Goal: Task Accomplishment & Management: Manage account settings

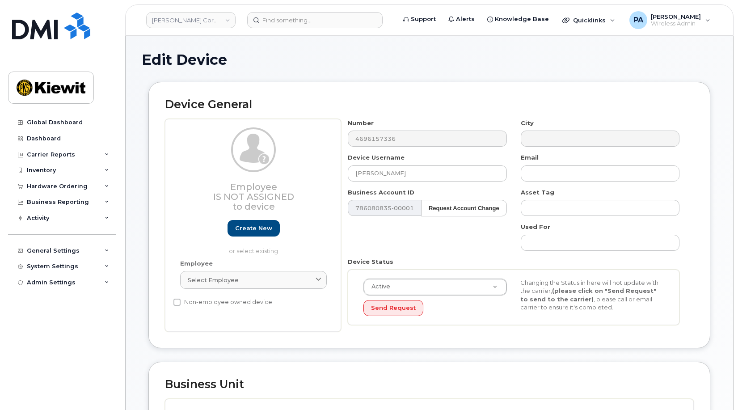
scroll to position [268, 0]
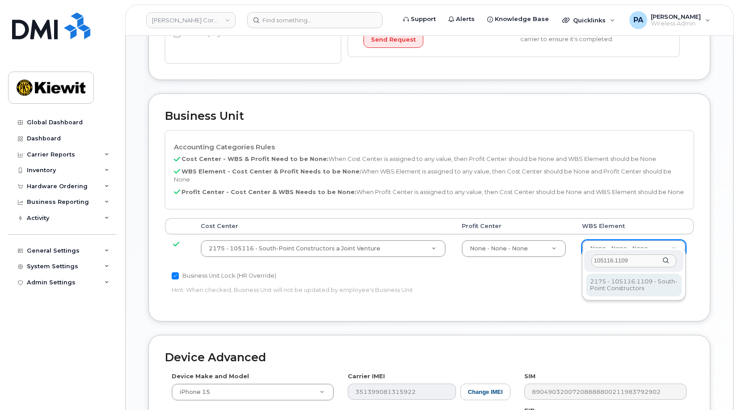
type input "105116.1109"
type input "30257282"
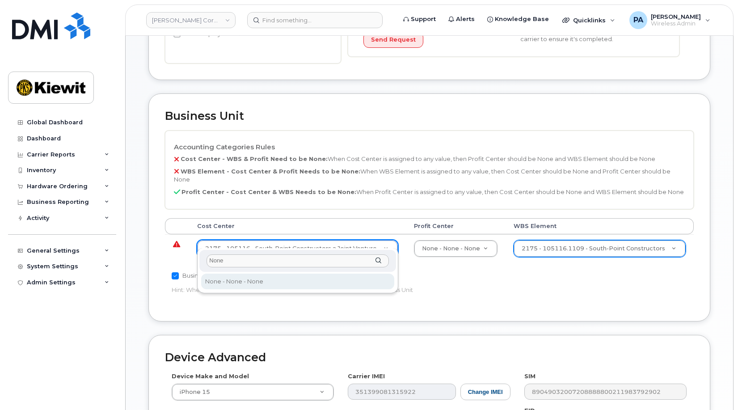
type input "None"
type input "29629358"
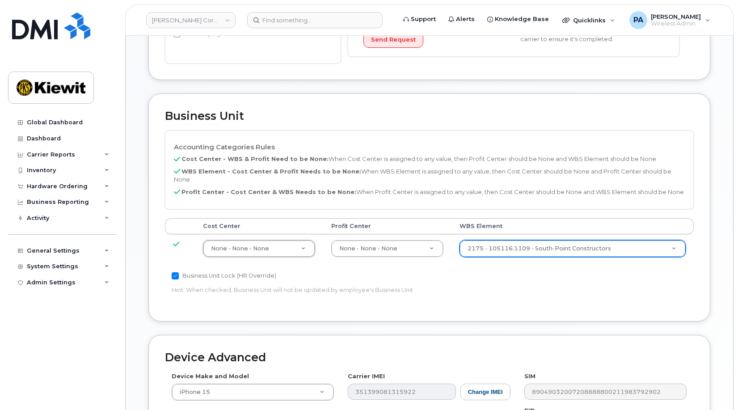
scroll to position [452, 0]
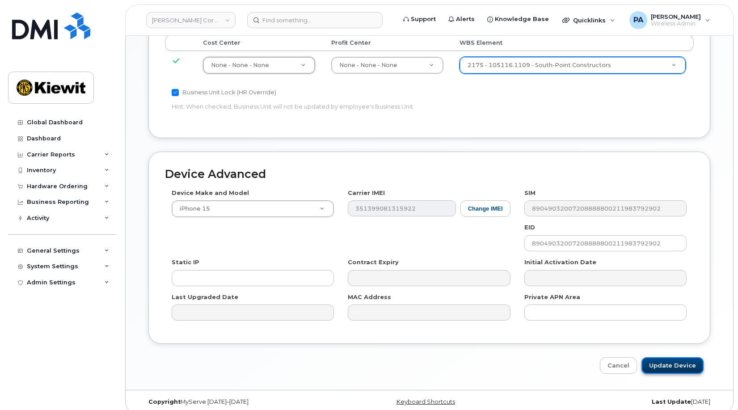
click at [667, 357] on input "Update Device" at bounding box center [673, 365] width 62 height 17
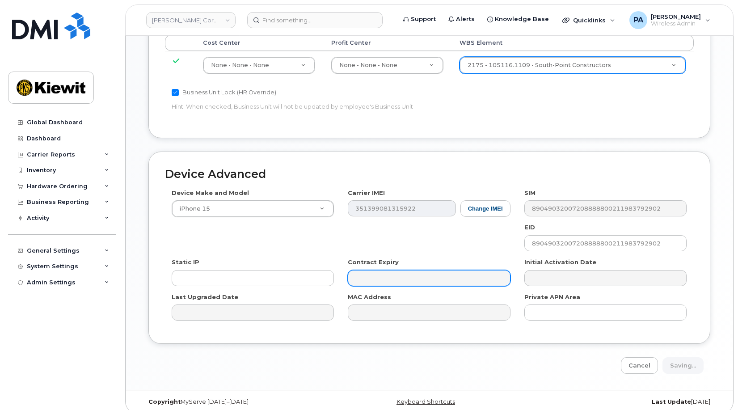
type input "Saving..."
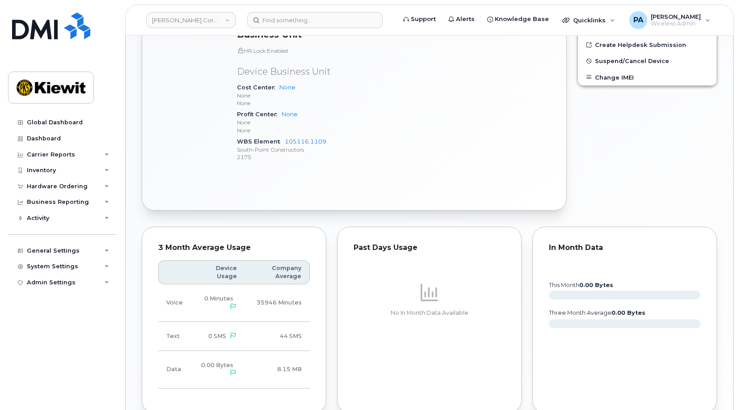
scroll to position [589, 0]
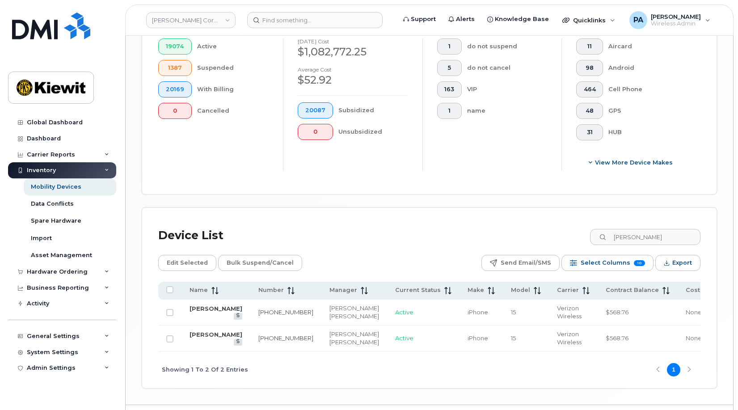
scroll to position [0, 104]
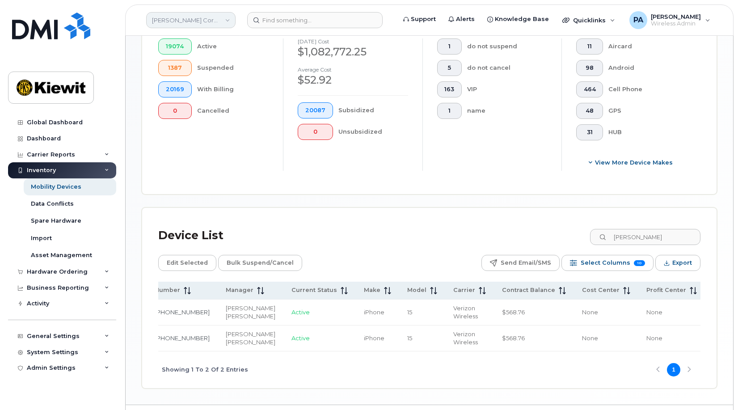
click at [195, 16] on link "[PERSON_NAME] Corporation" at bounding box center [190, 20] width 89 height 16
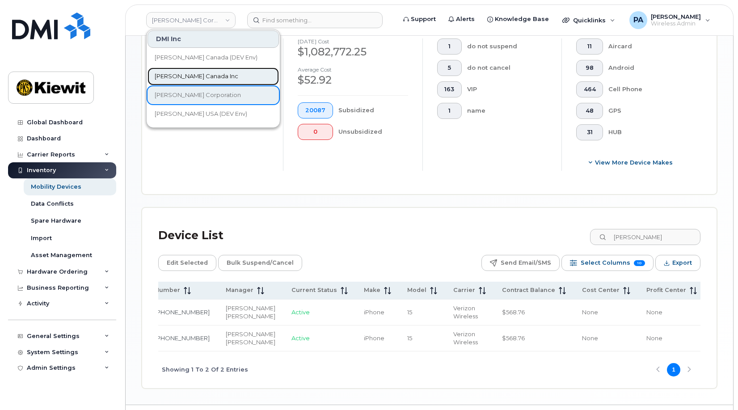
click at [195, 75] on span "Kiewit Canada Inc" at bounding box center [197, 76] width 84 height 9
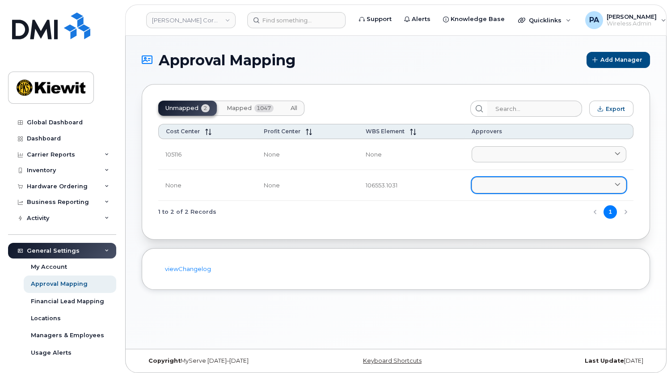
click at [498, 183] on link at bounding box center [549, 185] width 155 height 16
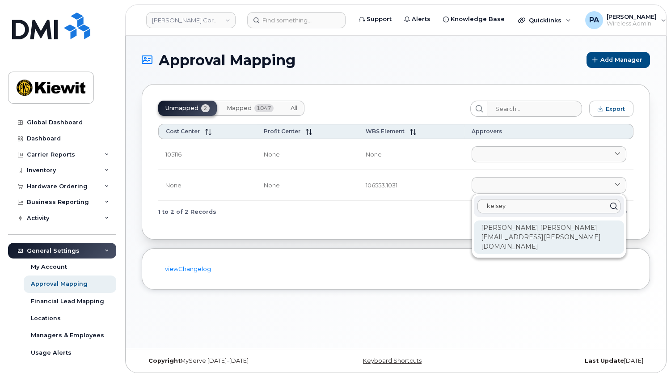
type input "kelsey"
click at [493, 229] on div "Kelsey Keck KELSEY.KECK@WESTERNSUMMIT.COM" at bounding box center [549, 238] width 150 height 34
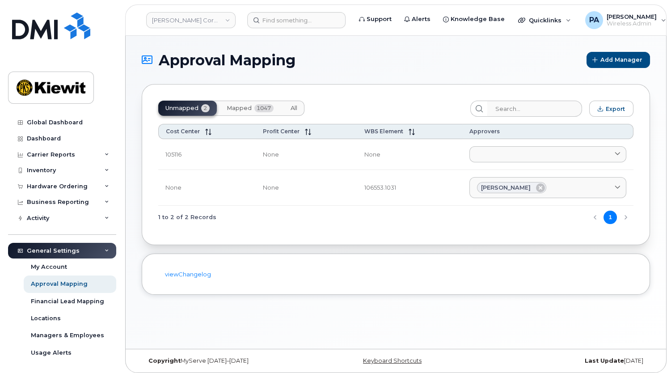
click at [295, 105] on span "All" at bounding box center [294, 108] width 7 height 7
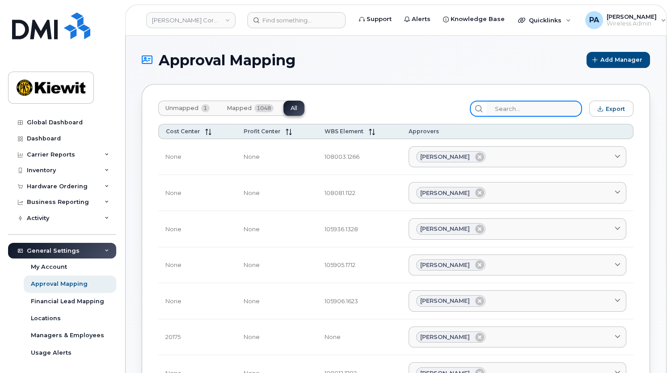
click at [516, 104] on input "search" at bounding box center [534, 109] width 95 height 16
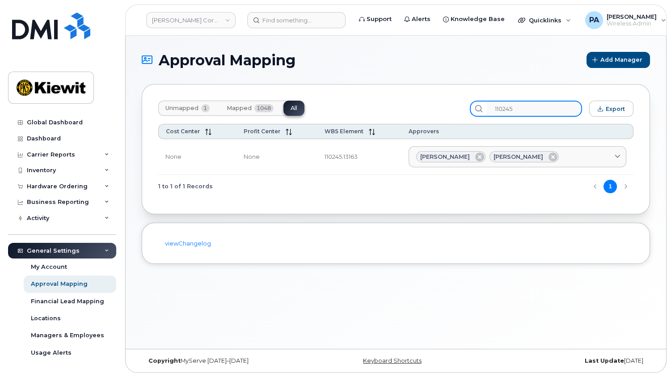
type input "110245"
click at [354, 68] on div "Approval Mapping Add Manager" at bounding box center [396, 60] width 509 height 16
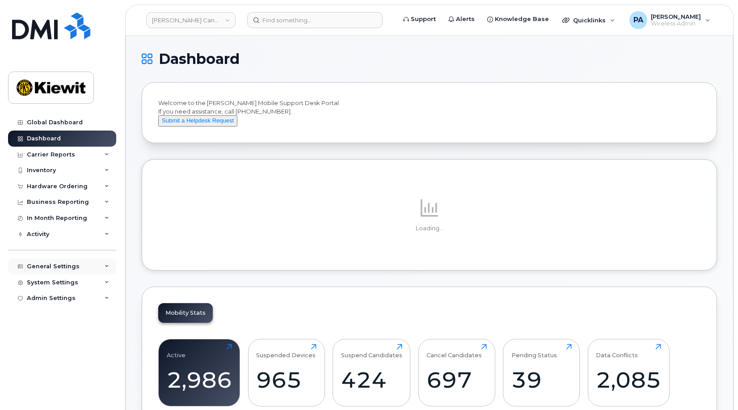
click at [106, 261] on div "General Settings" at bounding box center [62, 267] width 108 height 16
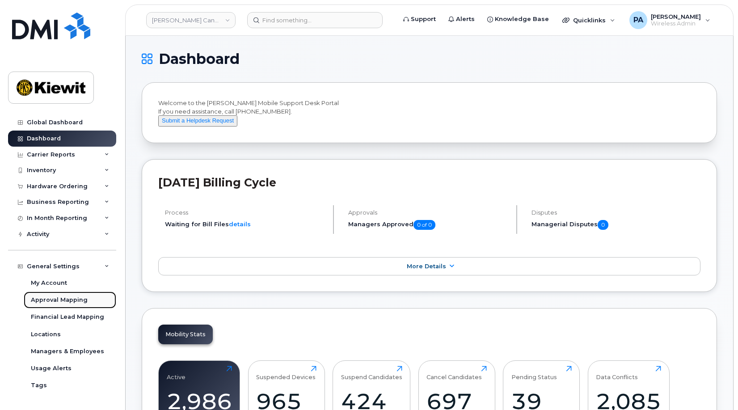
click at [54, 302] on div "Approval Mapping" at bounding box center [59, 300] width 57 height 8
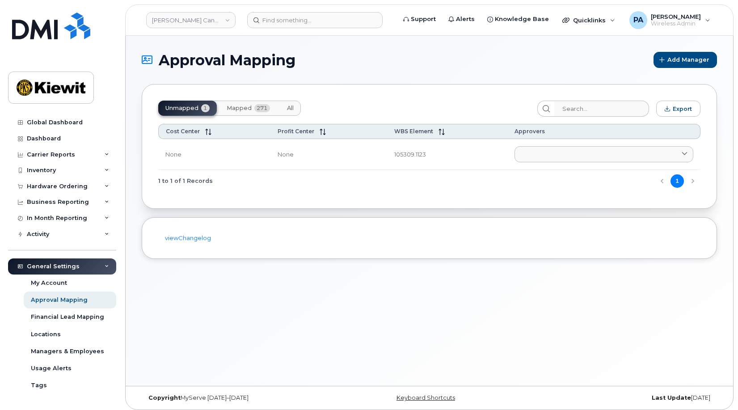
click at [291, 106] on span "All" at bounding box center [290, 108] width 7 height 7
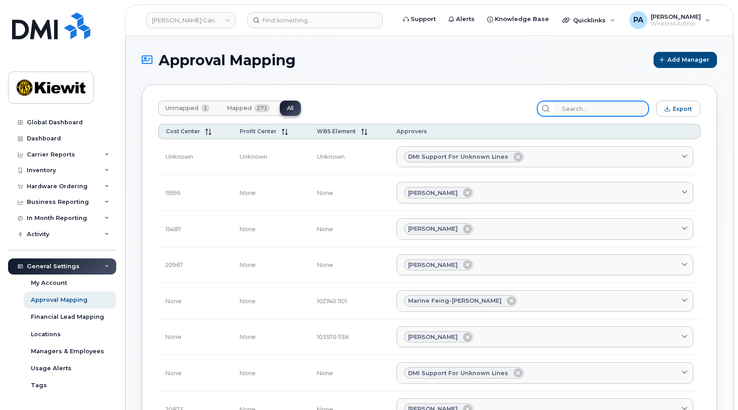
click at [585, 107] on input "search" at bounding box center [601, 109] width 95 height 16
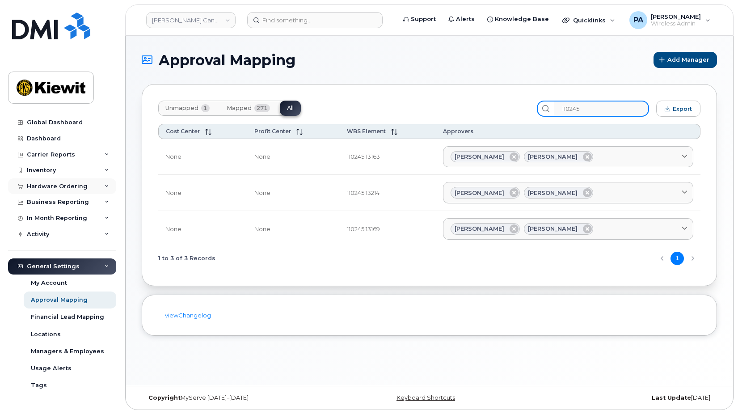
type input "110245"
click at [43, 182] on div "Hardware Ordering" at bounding box center [62, 186] width 108 height 16
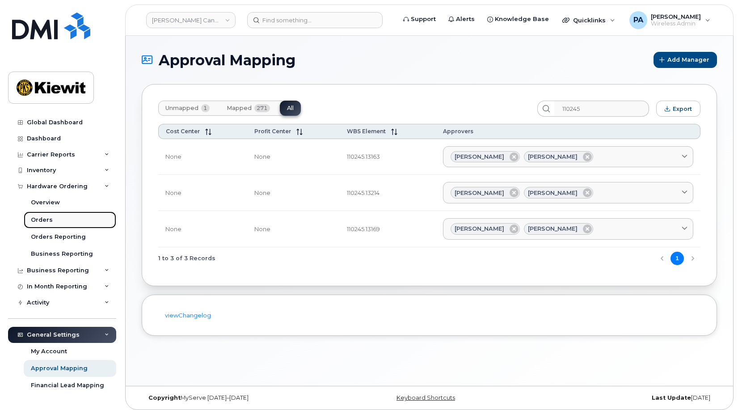
click at [41, 219] on div "Orders" at bounding box center [42, 220] width 22 height 8
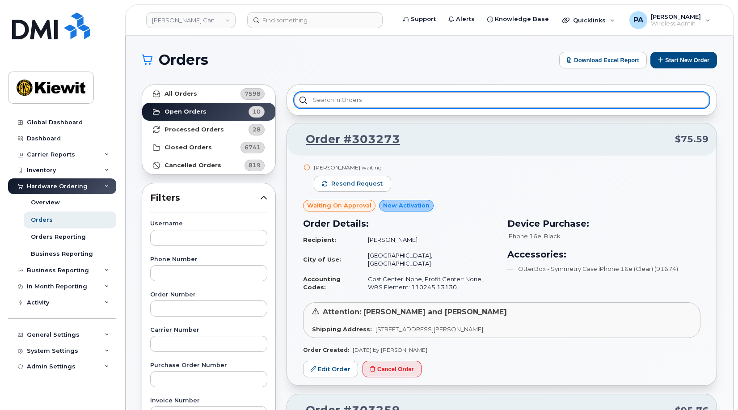
click at [372, 98] on input "text" at bounding box center [502, 100] width 416 height 16
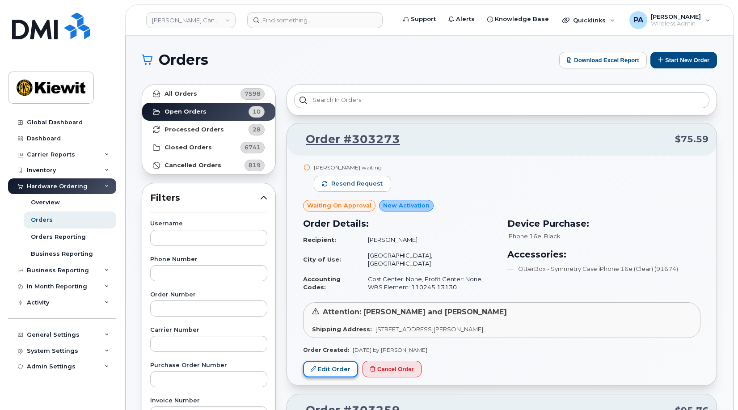
click at [334, 366] on link "Edit Order" at bounding box center [330, 369] width 55 height 17
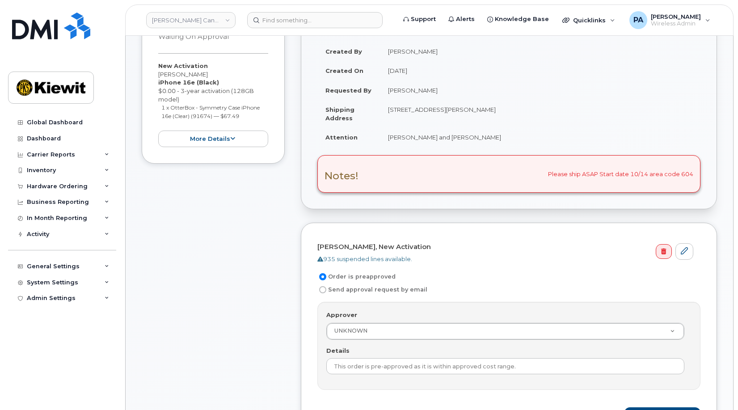
scroll to position [179, 0]
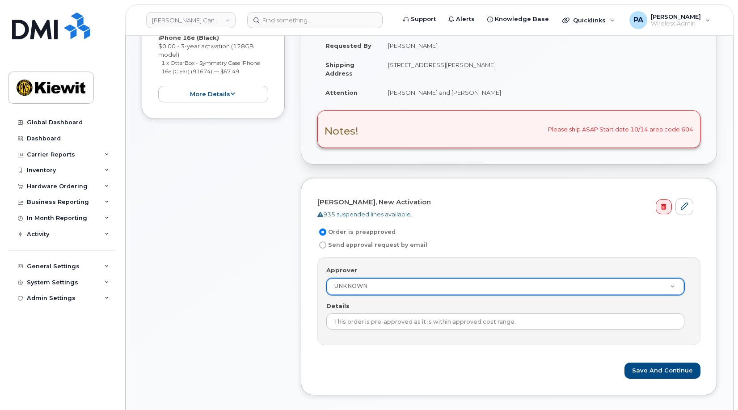
click at [325, 245] on input "Send approval request by email" at bounding box center [322, 245] width 7 height 7
radio input "true"
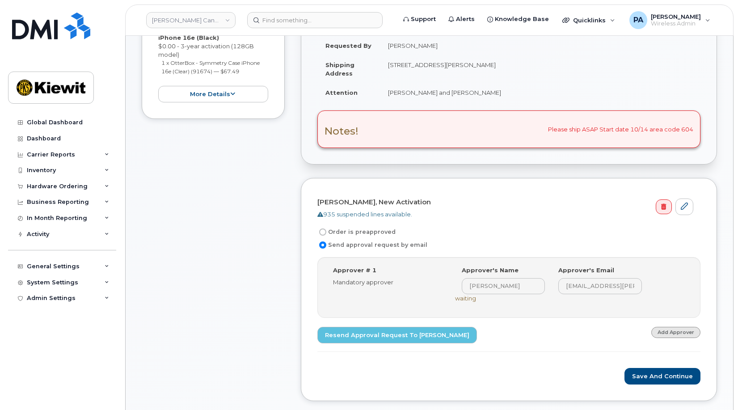
click at [680, 333] on link "Add Approver" at bounding box center [676, 332] width 49 height 11
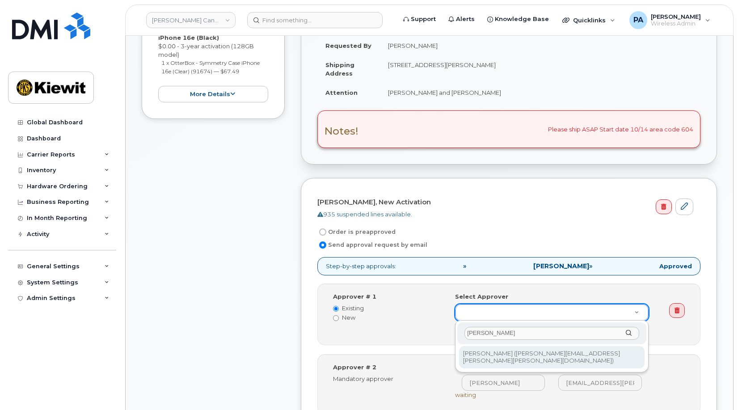
type input "[PERSON_NAME]"
type input "1034607"
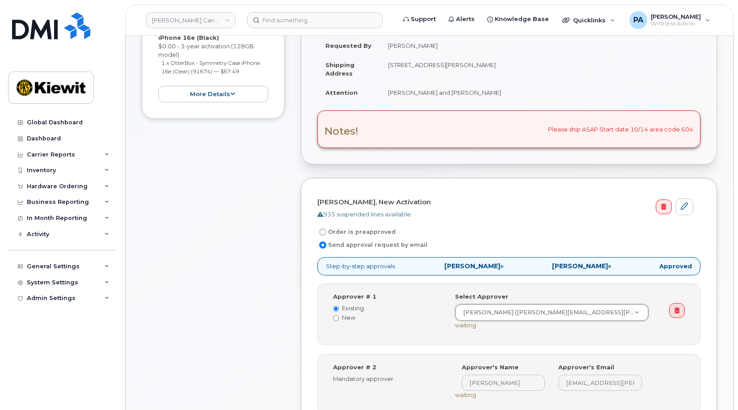
scroll to position [313, 0]
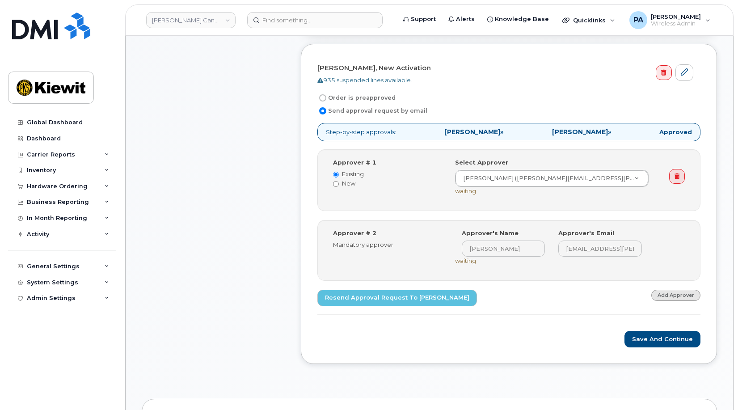
click at [672, 290] on link "Add Approver" at bounding box center [676, 295] width 49 height 11
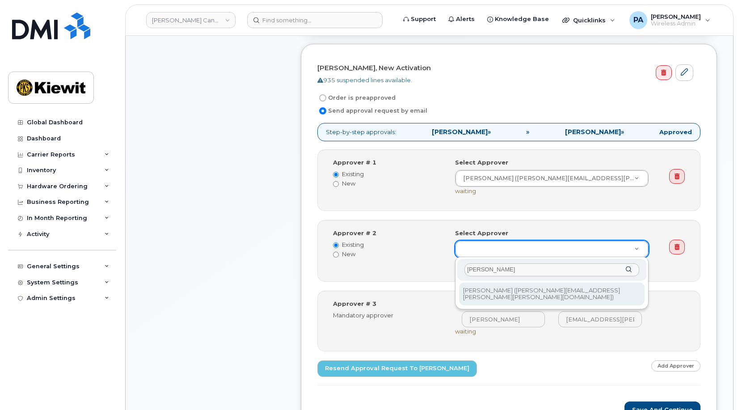
type input "[PERSON_NAME]"
type input "1034607"
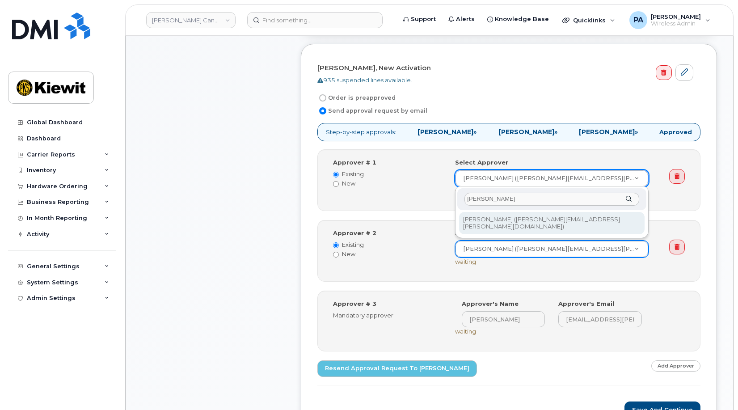
type input "[PERSON_NAME]"
type input "1411890"
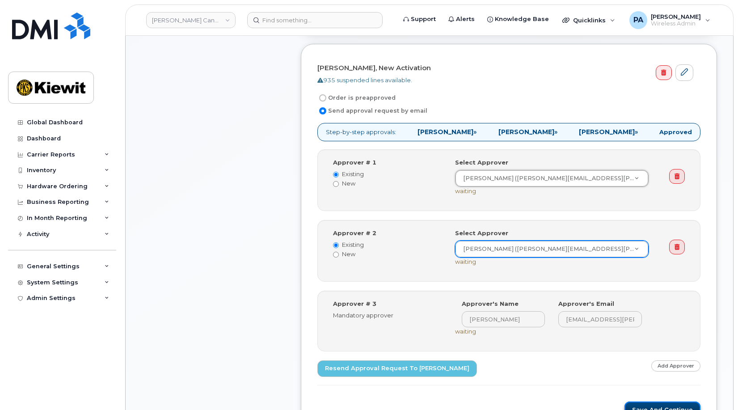
click at [653, 402] on button "Save and Continue" at bounding box center [663, 410] width 76 height 17
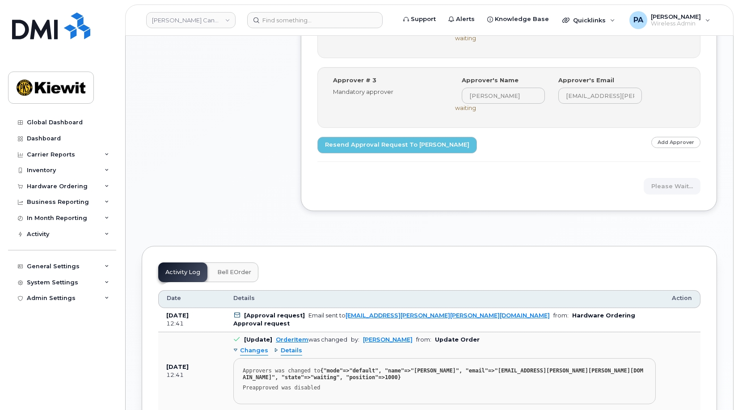
scroll to position [671, 0]
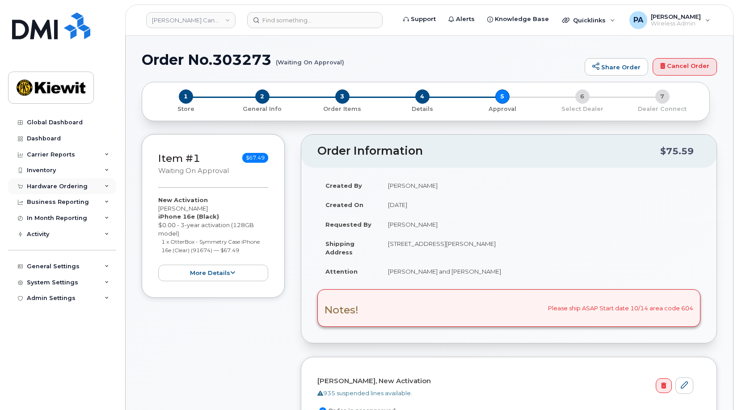
click at [78, 188] on div "Hardware Ordering" at bounding box center [57, 186] width 61 height 7
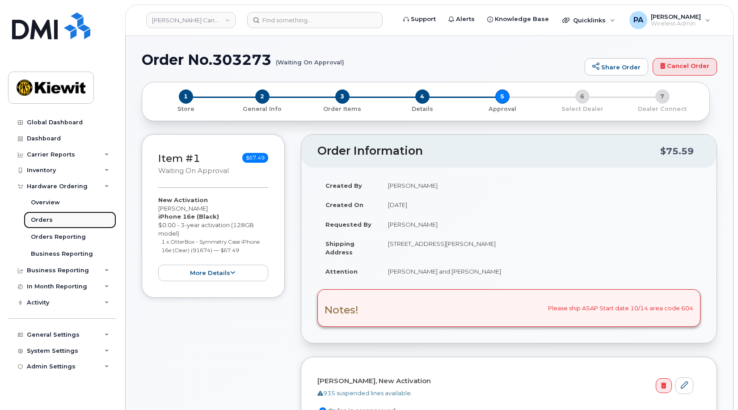
click at [35, 216] on div "Orders" at bounding box center [42, 220] width 22 height 8
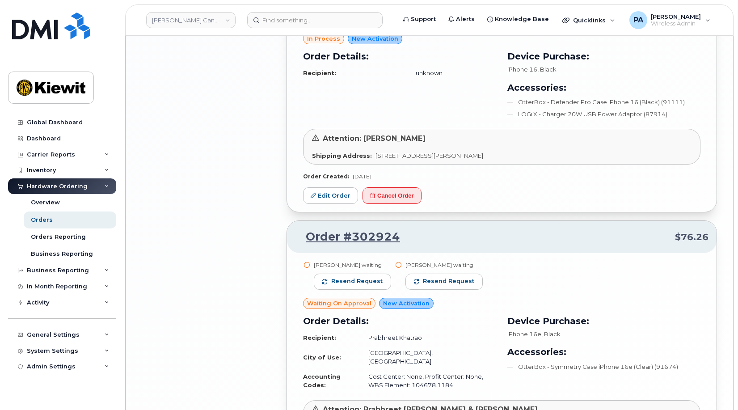
scroll to position [1785, 0]
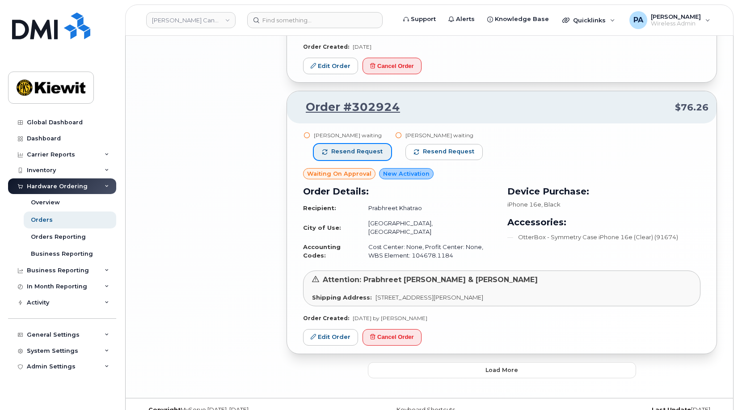
click at [365, 148] on span "Resend request" at bounding box center [356, 152] width 51 height 8
click at [508, 362] on button "Load more" at bounding box center [502, 370] width 268 height 16
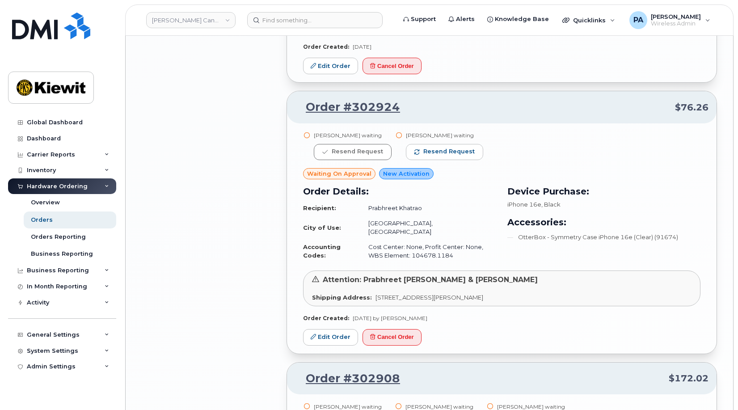
scroll to position [2053, 0]
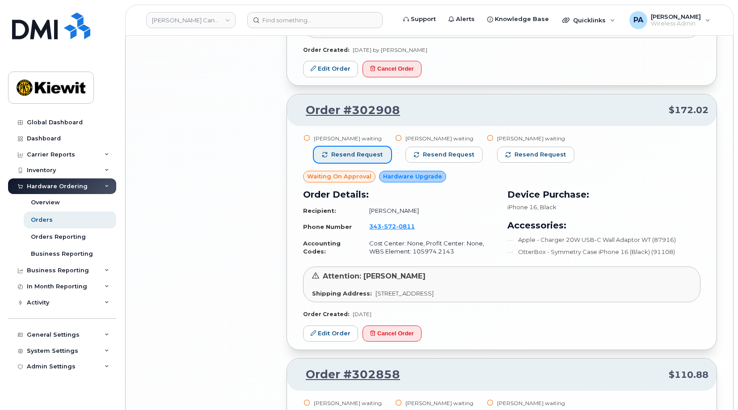
click at [368, 151] on span "Resend request" at bounding box center [356, 155] width 51 height 8
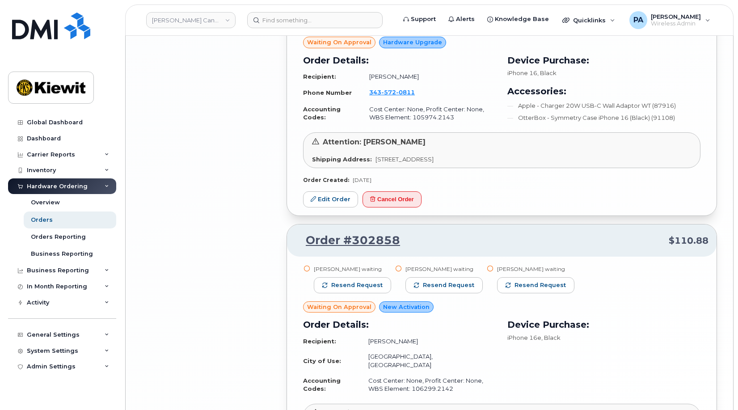
scroll to position [2277, 0]
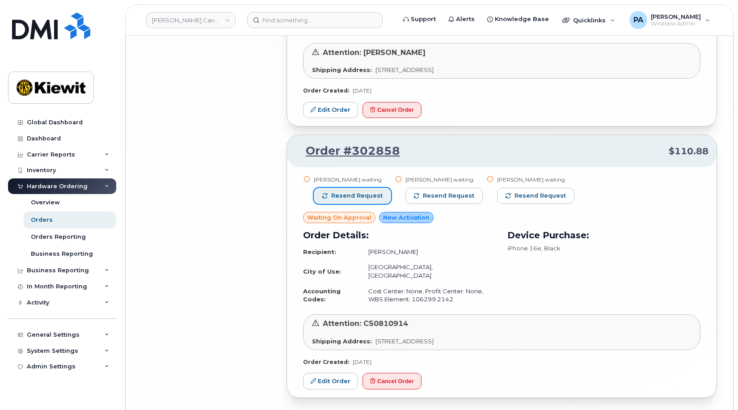
click at [343, 192] on span "Resend request" at bounding box center [356, 196] width 51 height 8
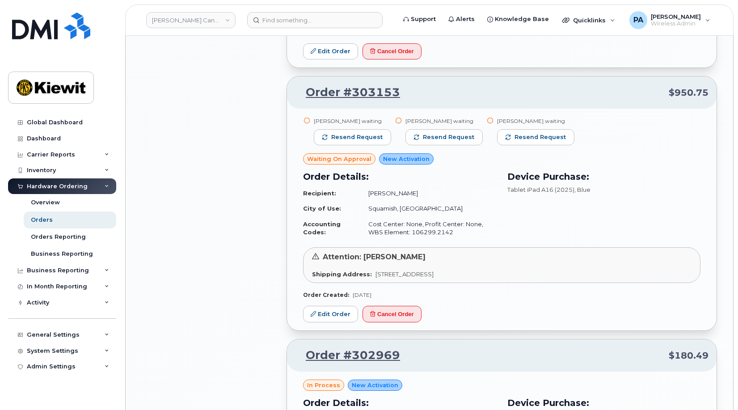
scroll to position [1264, 0]
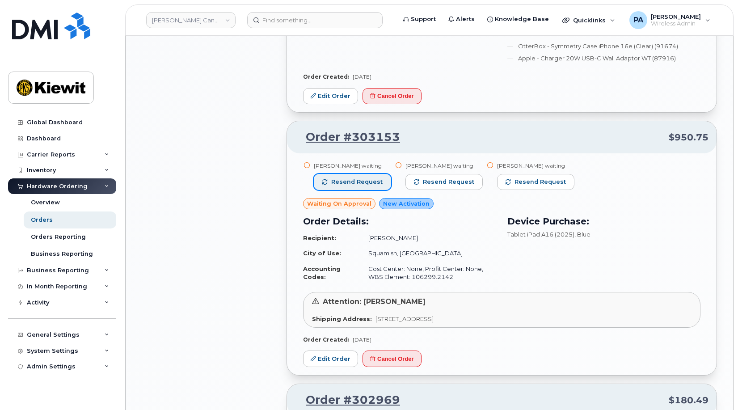
click at [340, 178] on span "Resend request" at bounding box center [356, 182] width 51 height 8
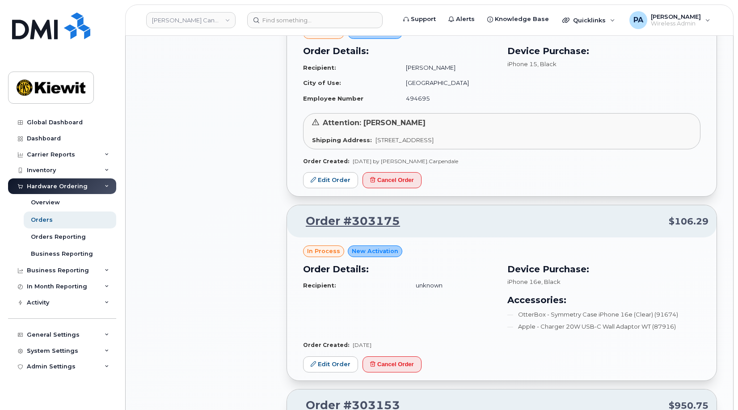
scroll to position [816, 0]
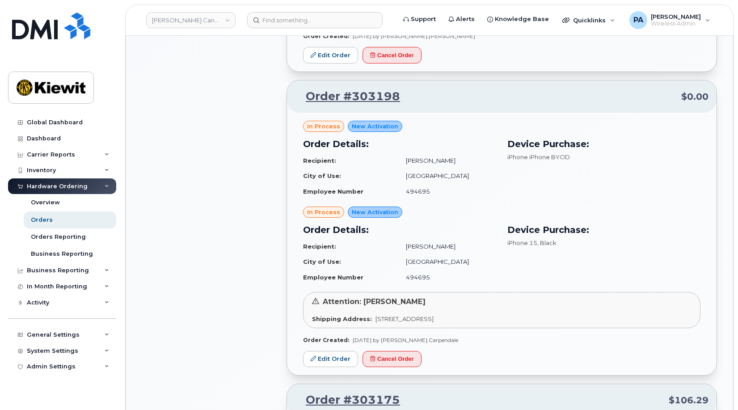
drag, startPoint x: 437, startPoint y: 293, endPoint x: 365, endPoint y: 292, distance: 72.5
click at [365, 297] on div "Attention: Kaitlyn Carpendale" at bounding box center [502, 302] width 380 height 10
click at [58, 220] on link "Orders" at bounding box center [70, 220] width 93 height 17
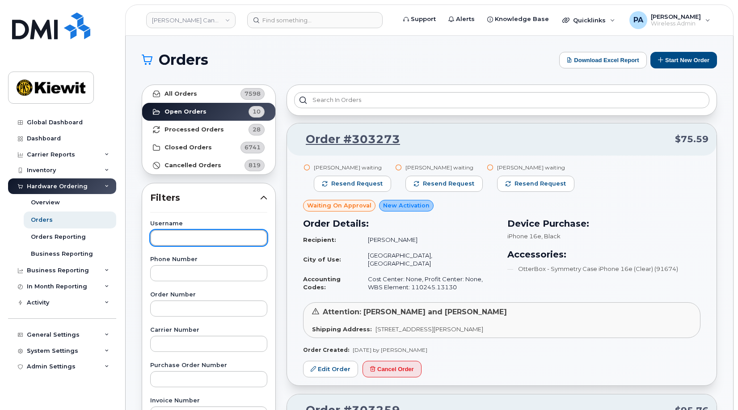
click at [178, 237] on input "text" at bounding box center [208, 238] width 117 height 16
paste input "Kaitlyn Carpendale"
type input "Kaitlyn Carpendale"
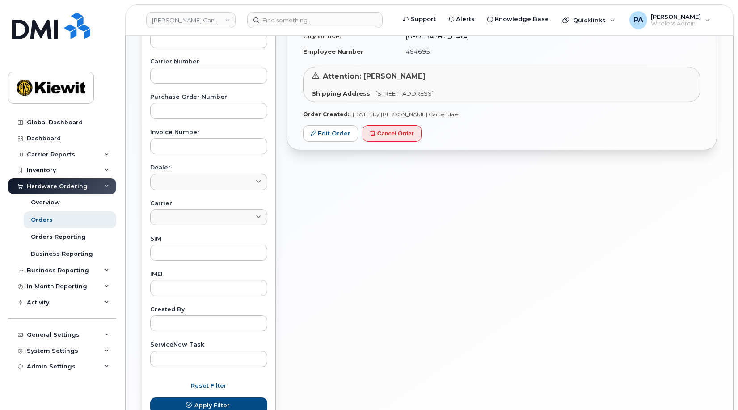
scroll to position [45, 0]
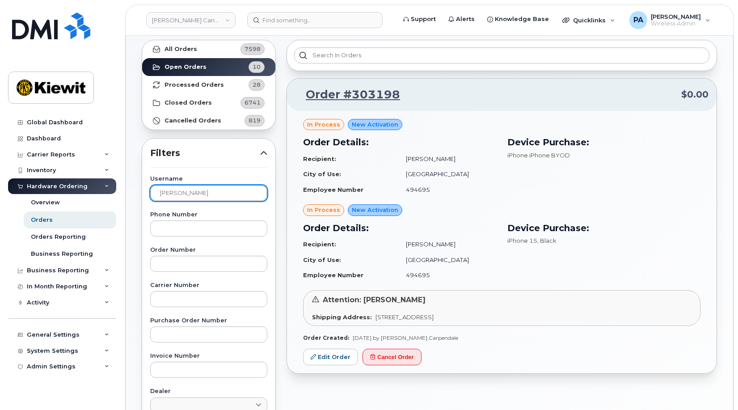
drag, startPoint x: 195, startPoint y: 191, endPoint x: 108, endPoint y: 193, distance: 86.8
click at [126, 193] on div "Kiewit Canada Inc Support Alerts Knowledge Base Quicklinks Suspend / Cancel Dev…" at bounding box center [430, 332] width 608 height 683
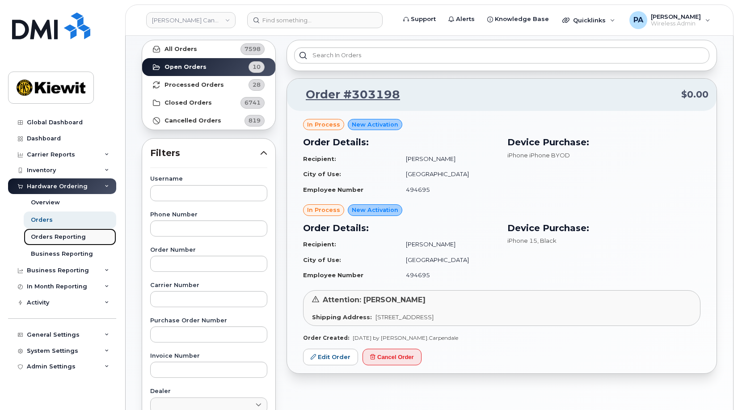
click at [69, 241] on div "Orders Reporting" at bounding box center [58, 237] width 55 height 8
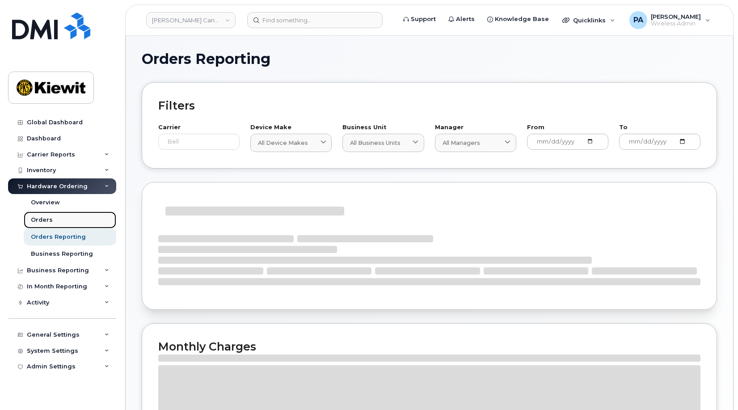
click at [43, 217] on div "Orders" at bounding box center [42, 220] width 22 height 8
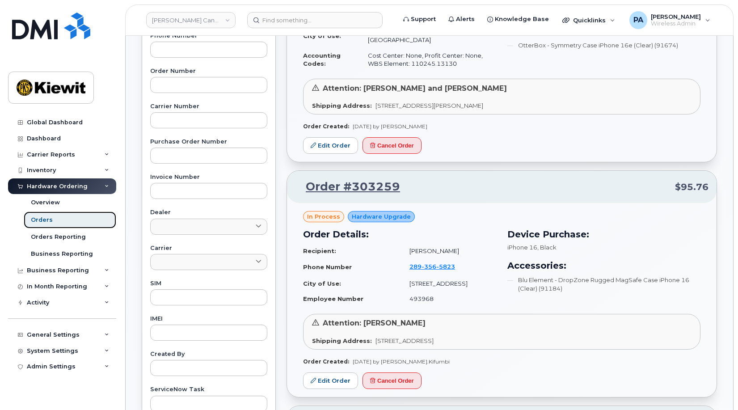
scroll to position [268, 0]
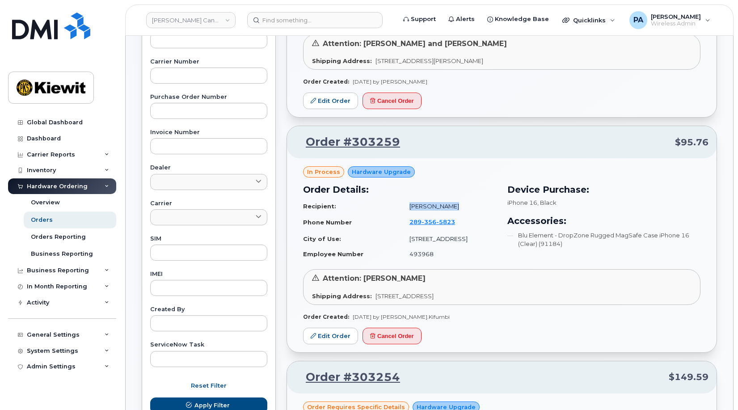
drag, startPoint x: 432, startPoint y: 198, endPoint x: 383, endPoint y: 197, distance: 48.8
click at [402, 199] on td "Kayla Kifumbi" at bounding box center [449, 207] width 95 height 16
copy td "Kayla Kifumbi"
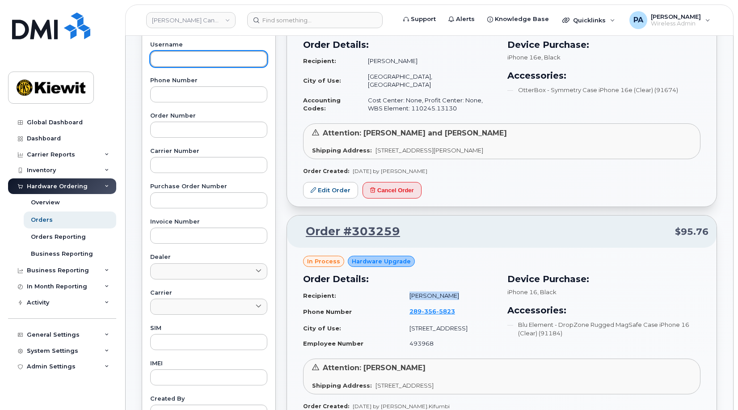
click at [180, 55] on input "text" at bounding box center [208, 59] width 117 height 16
paste input "Kayla Kifumbi"
type input "Kayla Kifumbi"
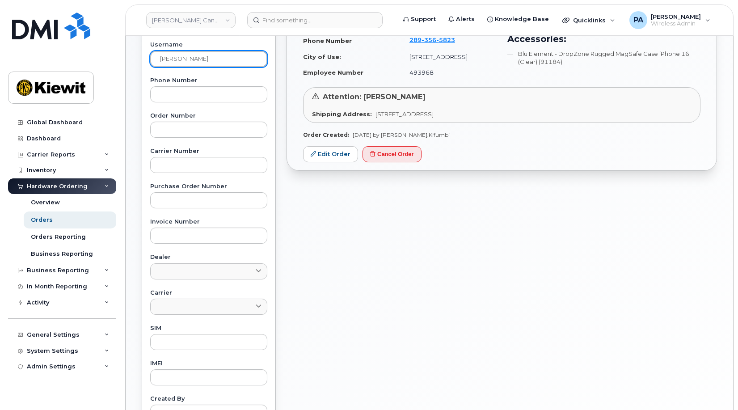
scroll to position [0, 0]
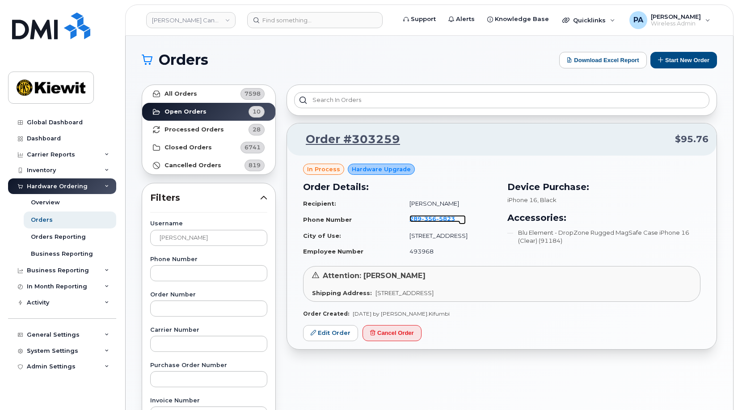
click at [437, 221] on span "5823" at bounding box center [446, 218] width 19 height 7
click at [64, 341] on div "General Settings" at bounding box center [62, 335] width 108 height 16
click at [57, 371] on div "Approval Mapping" at bounding box center [59, 369] width 57 height 8
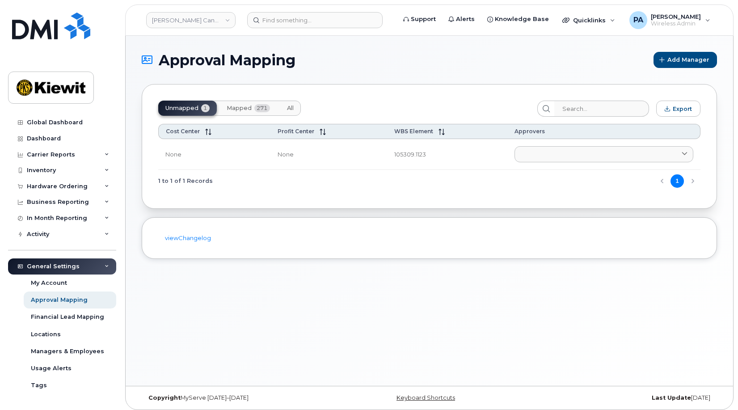
click at [253, 107] on button "Mapped 271" at bounding box center [249, 108] width 58 height 15
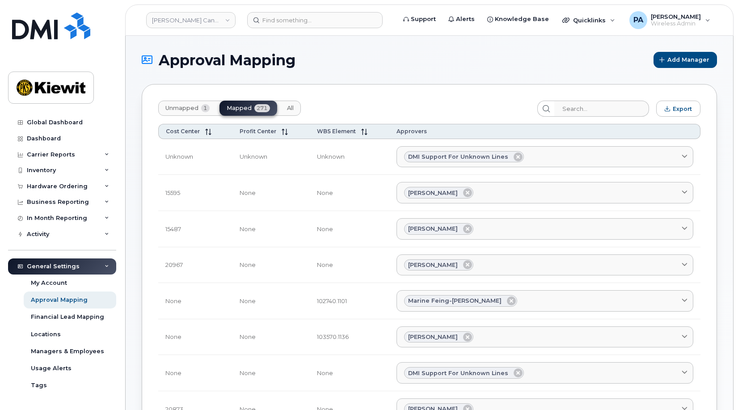
click at [287, 108] on span "All" at bounding box center [290, 108] width 7 height 7
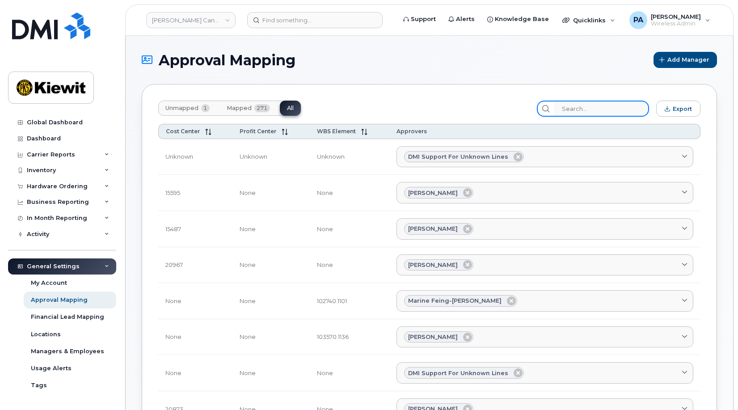
drag, startPoint x: 606, startPoint y: 105, endPoint x: 612, endPoint y: 105, distance: 6.3
click at [606, 105] on input "search" at bounding box center [601, 109] width 95 height 16
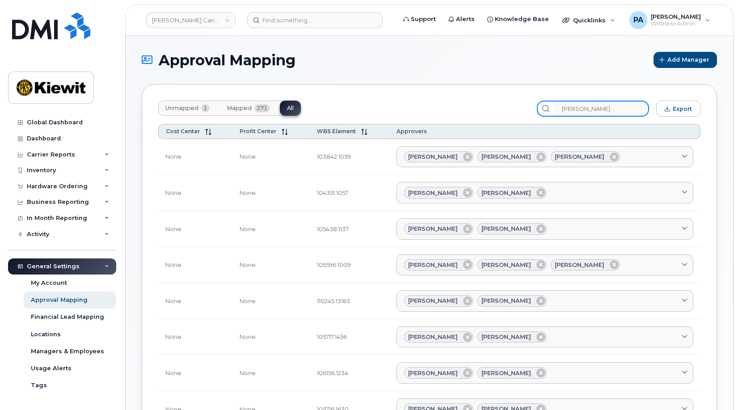
drag, startPoint x: 594, startPoint y: 105, endPoint x: 469, endPoint y: 105, distance: 124.8
click at [469, 105] on div "Unmapped 1 Mapped 271 All jasvir Export" at bounding box center [429, 109] width 543 height 16
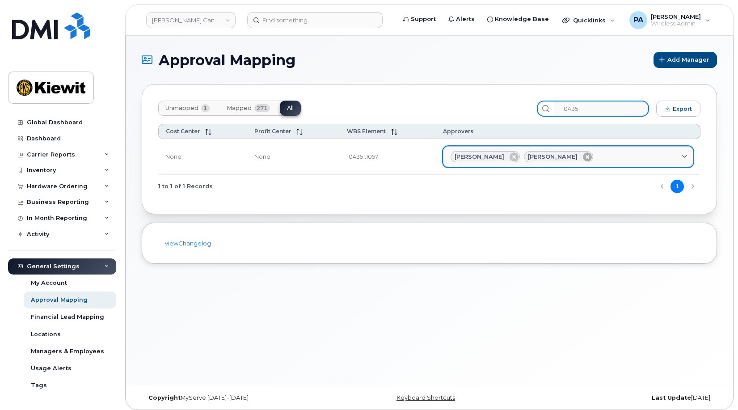
type input "104351"
click at [583, 157] on icon at bounding box center [587, 157] width 9 height 9
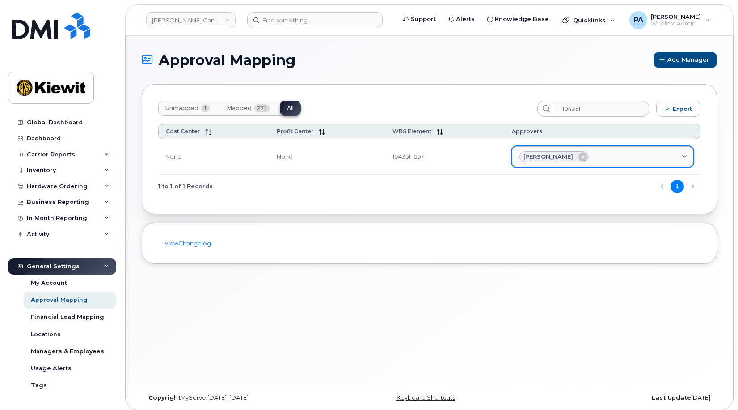
click at [592, 153] on div "Christopher Le" at bounding box center [603, 157] width 166 height 12
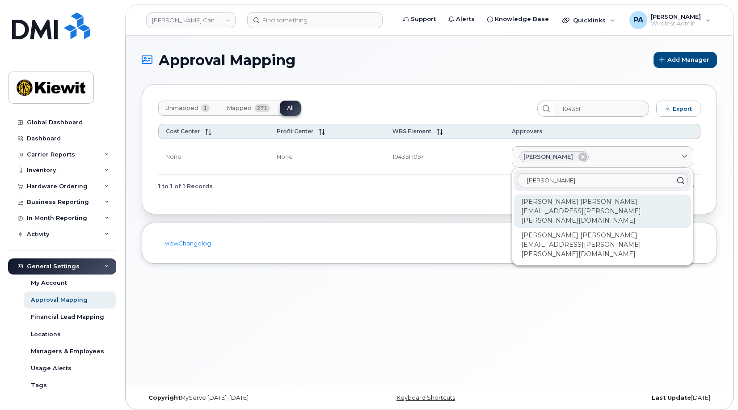
type input "paul"
click at [585, 199] on div "Paula Chapman PAULA.CHAPMAN@KIEWIT.COM" at bounding box center [602, 212] width 177 height 34
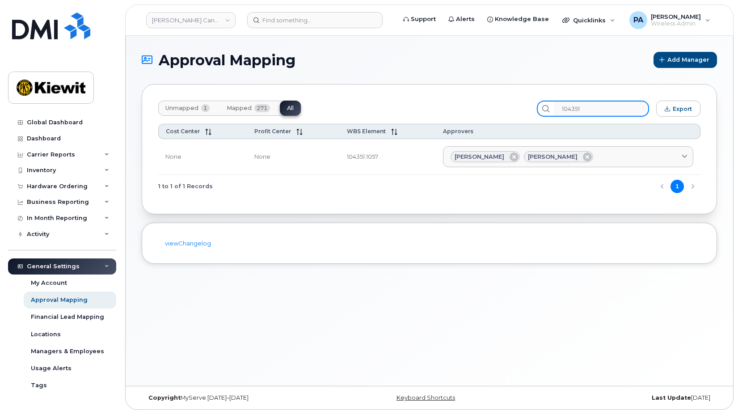
drag, startPoint x: 607, startPoint y: 111, endPoint x: 517, endPoint y: 105, distance: 89.3
click at [518, 105] on div "Unmapped 1 Mapped 271 All 104351 Export" at bounding box center [429, 109] width 543 height 16
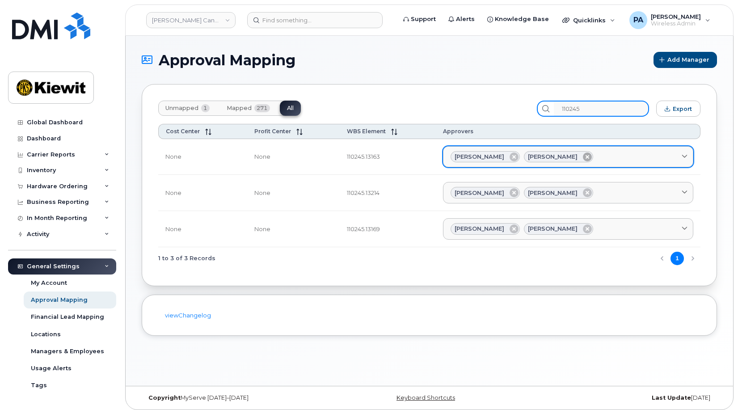
type input "110245"
drag, startPoint x: 583, startPoint y: 157, endPoint x: 583, endPoint y: 166, distance: 9.4
click at [583, 157] on icon at bounding box center [587, 157] width 9 height 9
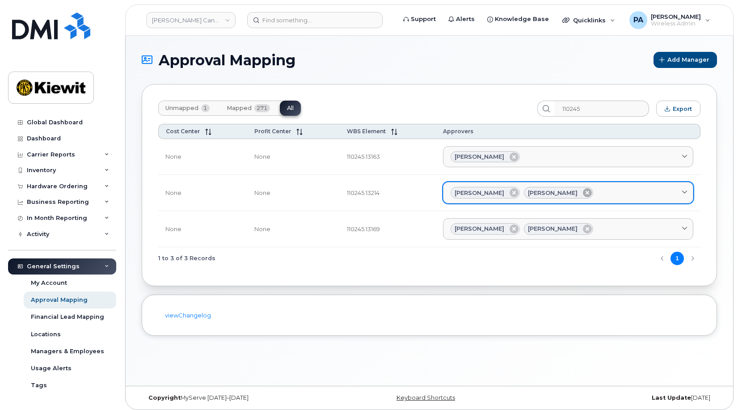
click at [583, 192] on icon at bounding box center [587, 192] width 9 height 9
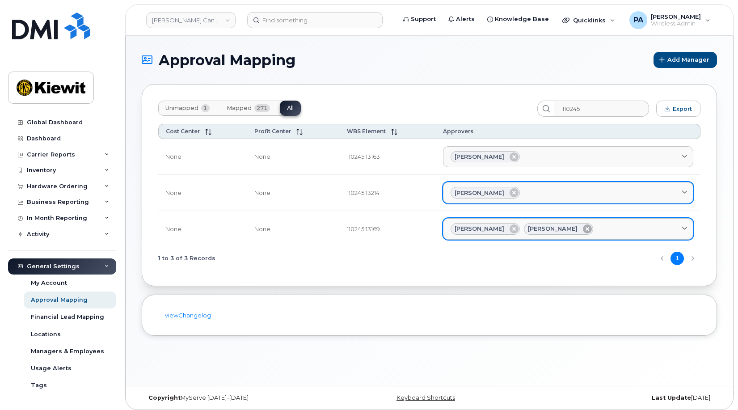
click at [583, 229] on icon at bounding box center [587, 229] width 9 height 9
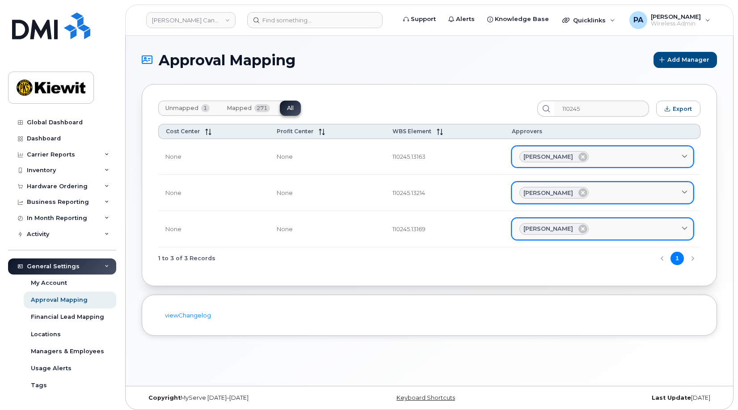
click at [604, 152] on div "[PERSON_NAME]" at bounding box center [603, 157] width 166 height 12
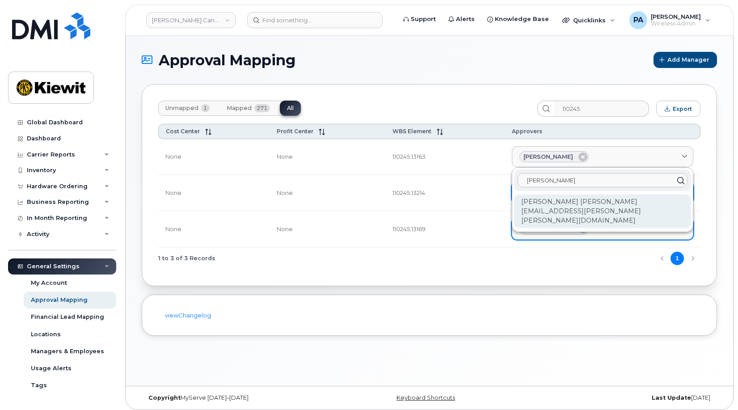
type input "paula"
click at [624, 201] on div "Paula Chapman PAULA.CHAPMAN@KIEWIT.COM" at bounding box center [602, 212] width 177 height 34
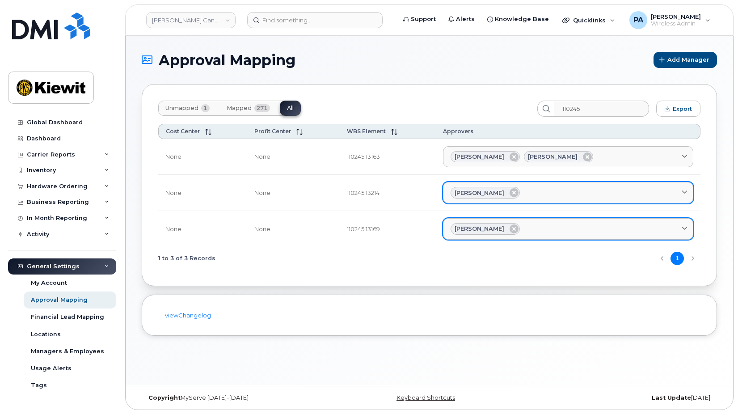
click at [616, 188] on div "Christopher Le" at bounding box center [568, 193] width 235 height 12
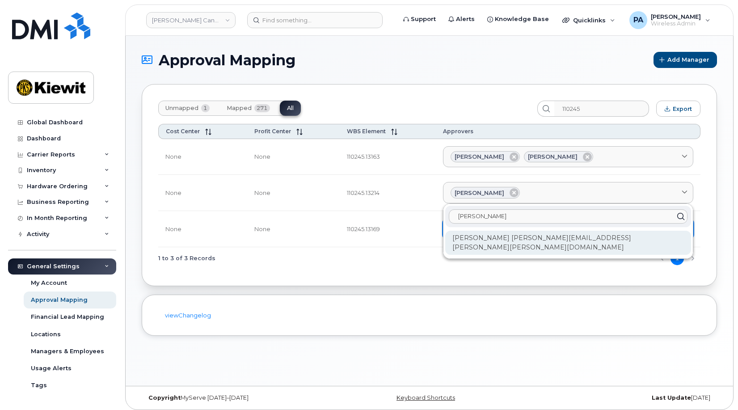
type input "paula"
click at [563, 238] on div "Paula Chapman PAULA.CHAPMAN@KIEWIT.COM" at bounding box center [568, 243] width 246 height 24
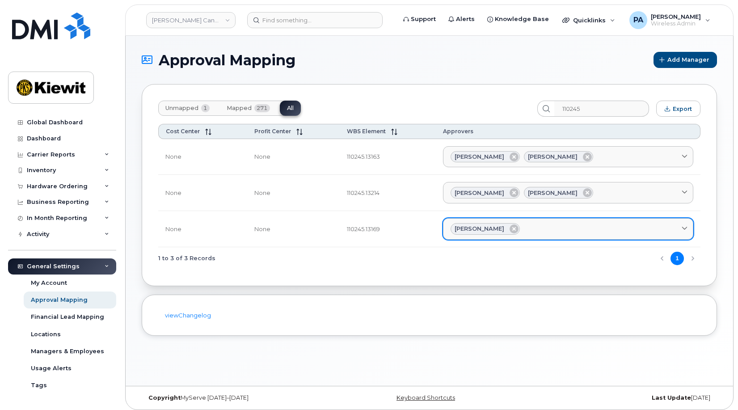
click at [594, 233] on div "Christopher Le" at bounding box center [568, 229] width 235 height 12
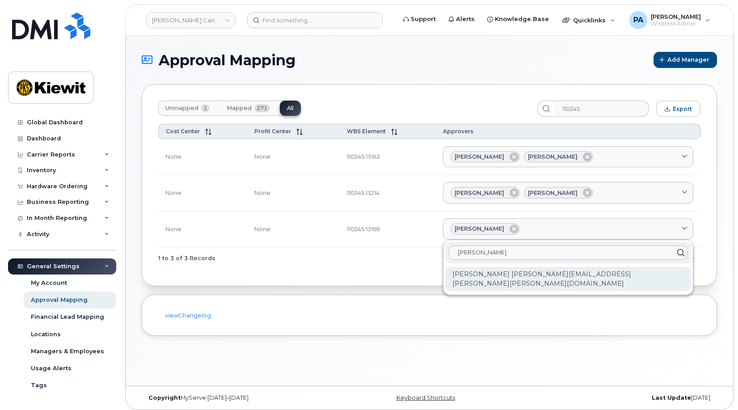
type input "paula"
click at [583, 274] on div "Paula Chapman PAULA.CHAPMAN@KIEWIT.COM" at bounding box center [568, 279] width 246 height 24
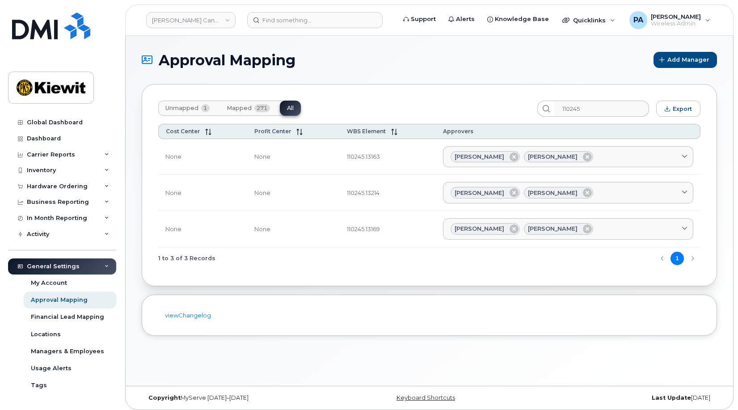
click at [296, 107] on div "Unmapped 1 Mapped 271 All" at bounding box center [229, 108] width 143 height 15
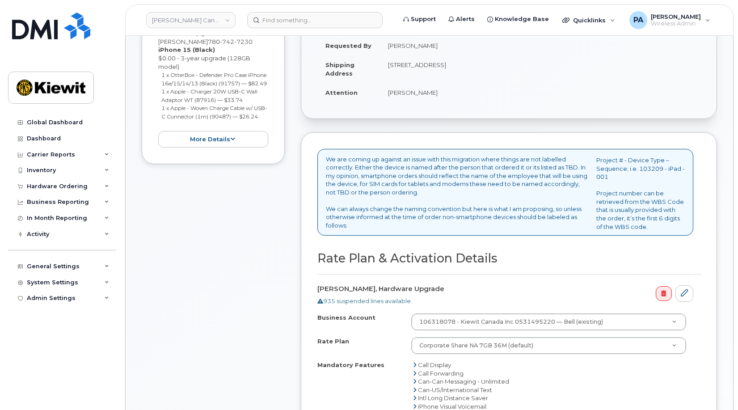
scroll to position [358, 0]
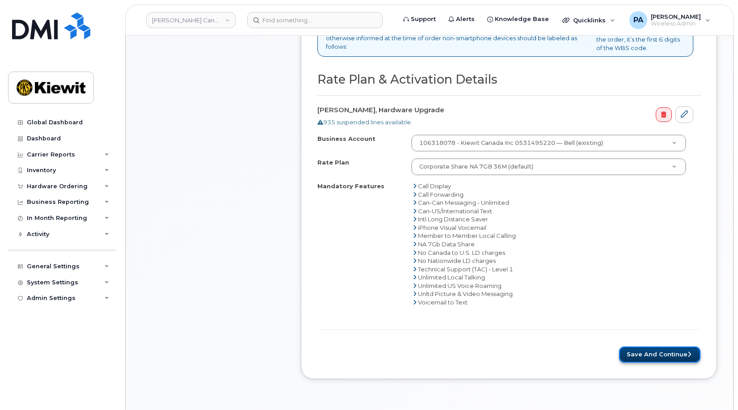
drag, startPoint x: 662, startPoint y: 354, endPoint x: 641, endPoint y: 354, distance: 21.0
click at [662, 354] on button "Save and Continue" at bounding box center [659, 355] width 81 height 17
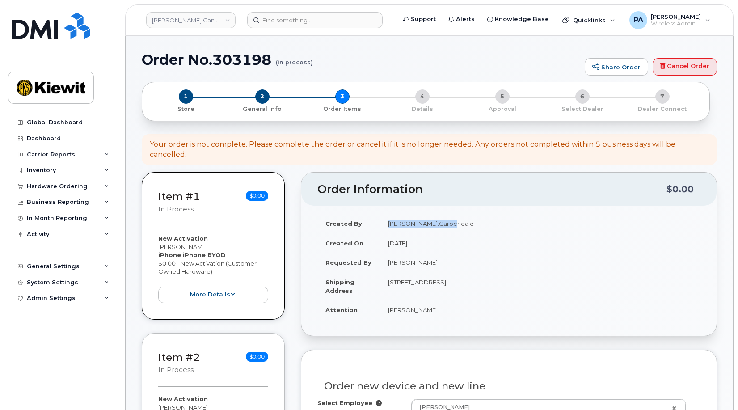
drag, startPoint x: 457, startPoint y: 225, endPoint x: 374, endPoint y: 221, distance: 82.8
click at [374, 221] on tr "Created By Kaitlyn.Carpendale" at bounding box center [509, 224] width 383 height 20
copy tr "Kaitlyn.Carpendale"
click at [294, 21] on input at bounding box center [315, 20] width 136 height 16
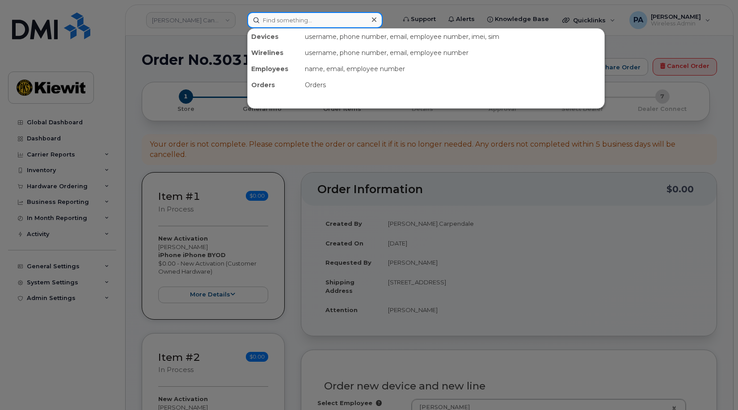
paste input "Kaitlyn.Carpendale"
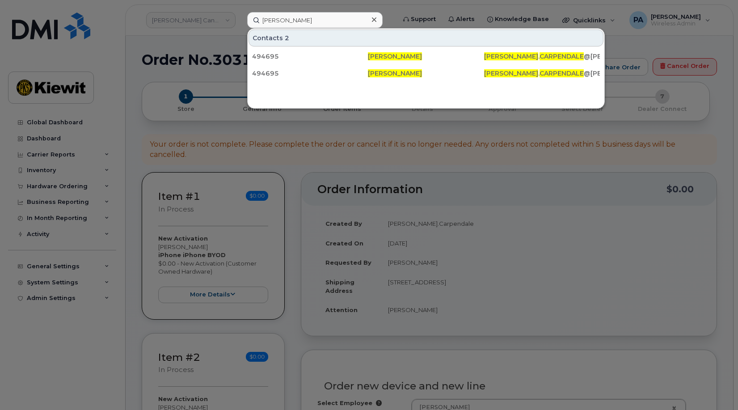
drag, startPoint x: 271, startPoint y: 58, endPoint x: 480, endPoint y: 165, distance: 234.6
click at [480, 165] on div at bounding box center [369, 205] width 738 height 410
click at [329, 21] on input "Kaitlyn Carpendale" at bounding box center [315, 20] width 136 height 16
drag, startPoint x: 310, startPoint y: 22, endPoint x: 158, endPoint y: 18, distance: 152.6
click at [240, 20] on div "Kaitlyn Carpendale Contacts 2 494695 Kaitlyn Carpendale KAITLYN . CARPENDALE @K…" at bounding box center [318, 20] width 157 height 16
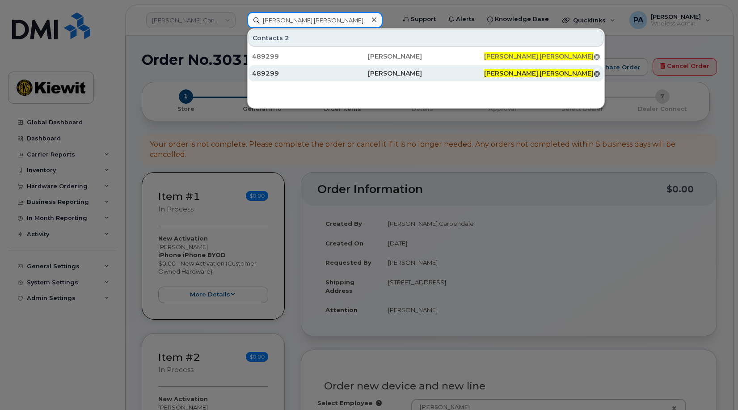
type input "paula.chapman"
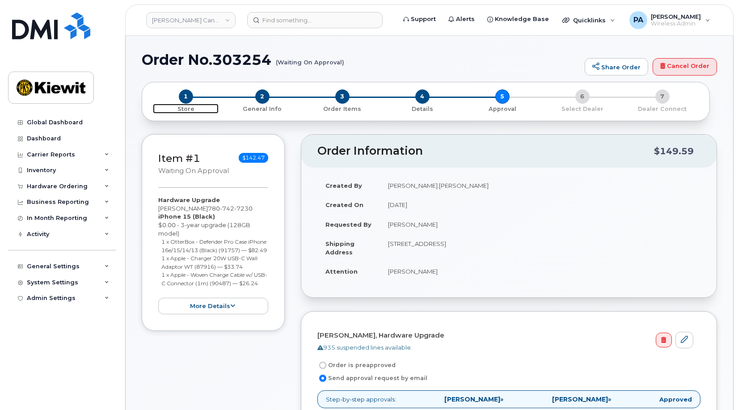
click at [187, 97] on span "1" at bounding box center [186, 96] width 14 height 14
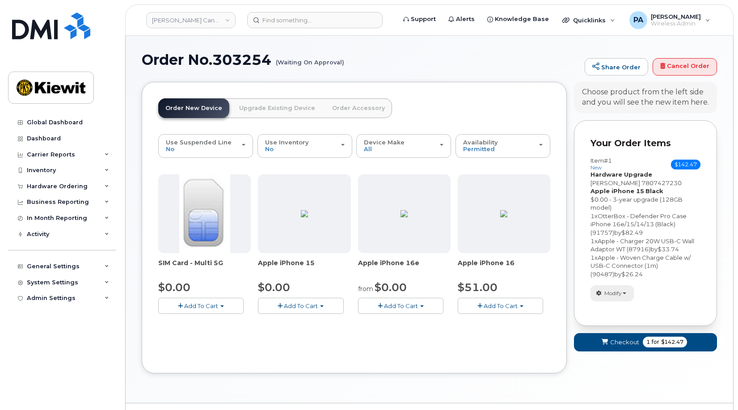
click at [610, 293] on span "Modify" at bounding box center [613, 293] width 17 height 8
click at [619, 311] on ul "change order only accessories select suspended line Remove" at bounding box center [634, 316] width 86 height 30
click at [628, 294] on button "Modify" at bounding box center [612, 293] width 43 height 16
click at [607, 307] on link "change" at bounding box center [633, 307] width 85 height 11
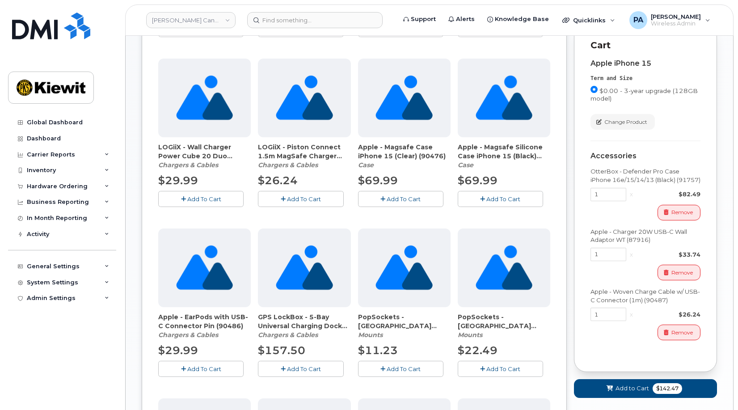
scroll to position [358, 0]
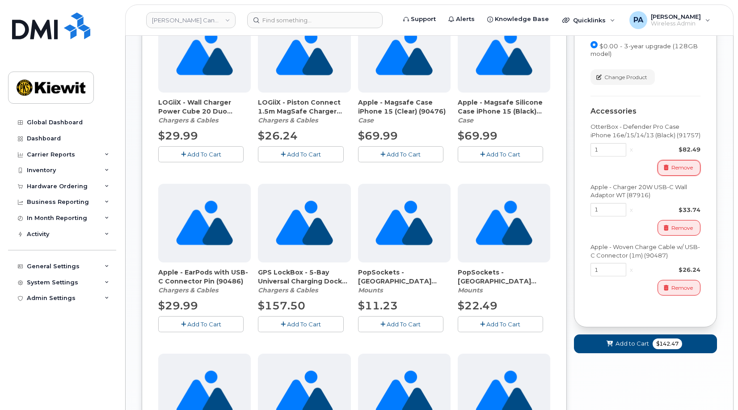
click at [672, 172] on span "Remove" at bounding box center [682, 168] width 21 height 8
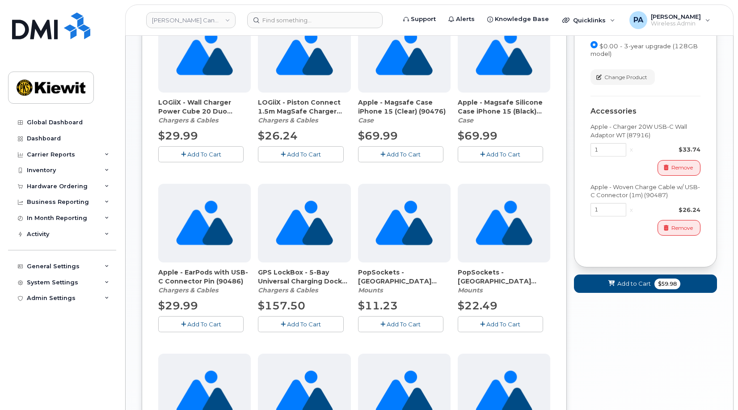
scroll to position [89, 0]
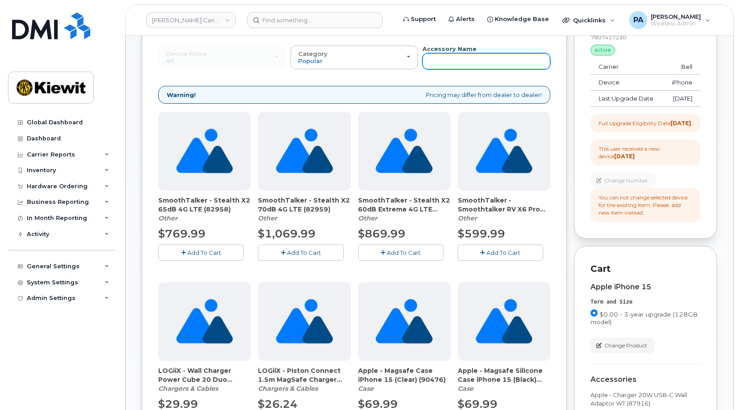
click at [441, 60] on input "text" at bounding box center [487, 61] width 128 height 16
type input "sym"
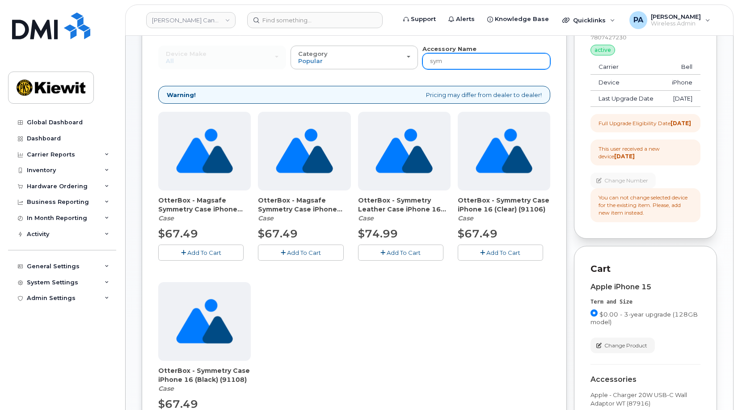
click at [446, 64] on input "sym" at bounding box center [487, 61] width 128 height 16
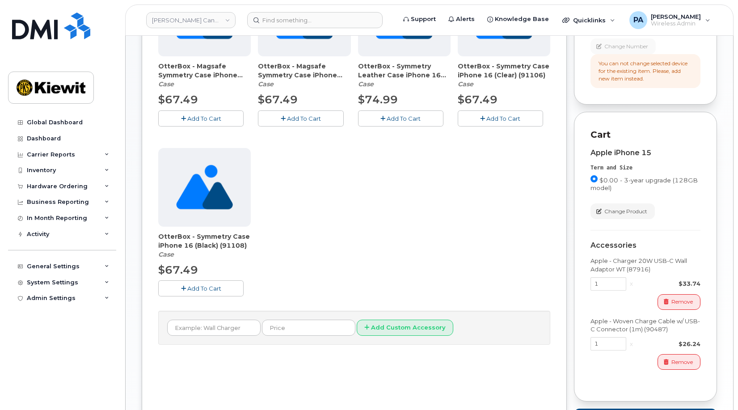
scroll to position [45, 0]
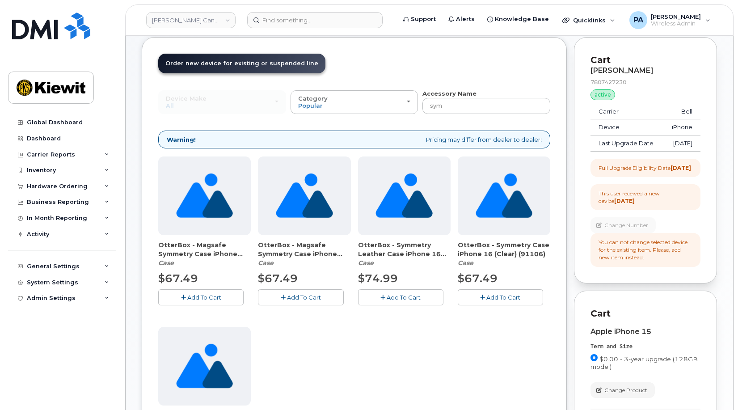
click at [198, 298] on span "Add To Cart" at bounding box center [204, 297] width 34 height 7
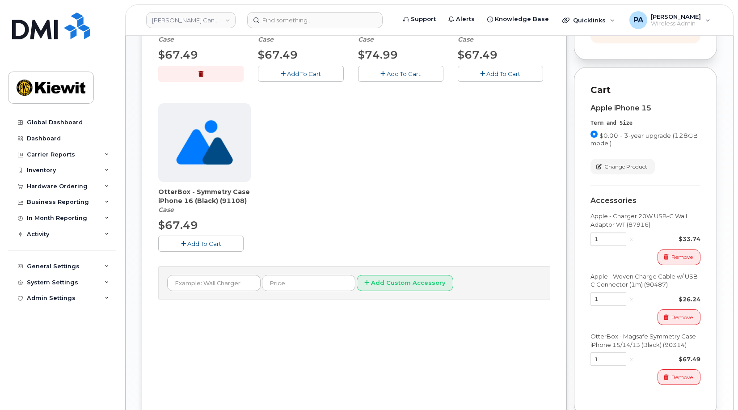
scroll to position [377, 0]
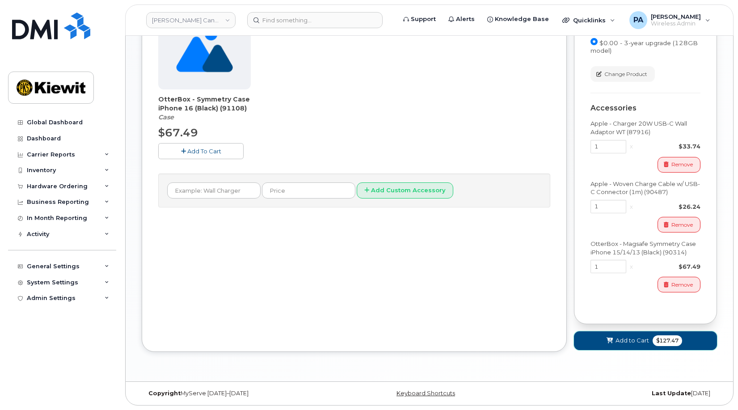
click at [648, 343] on span "Add to Cart" at bounding box center [633, 340] width 34 height 8
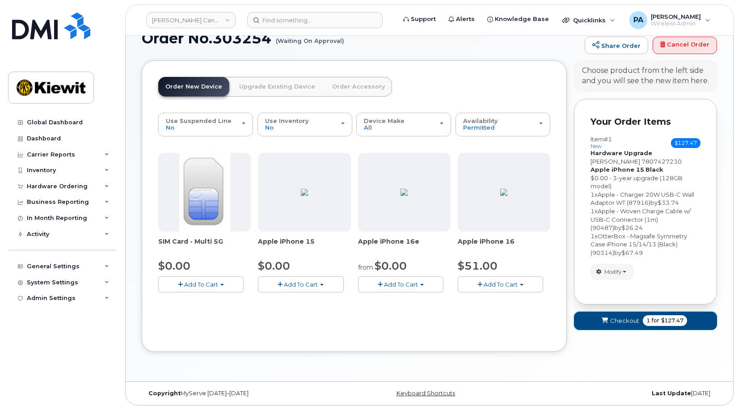
click at [632, 321] on span "Checkout" at bounding box center [625, 321] width 29 height 8
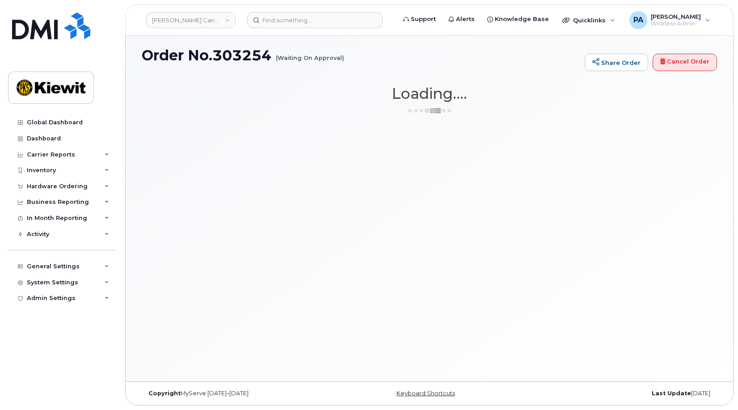
scroll to position [4, 0]
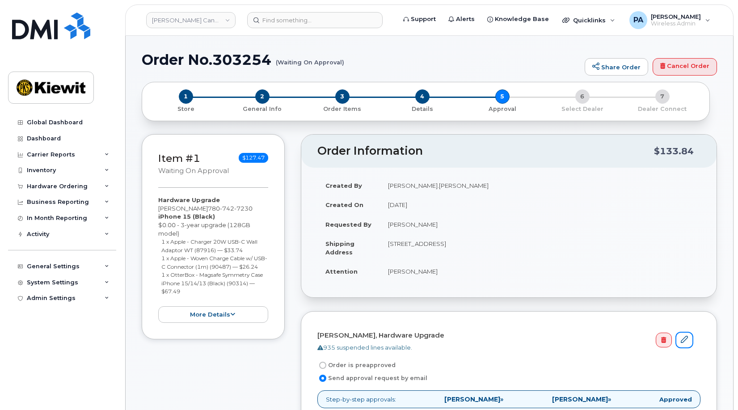
drag, startPoint x: 685, startPoint y: 340, endPoint x: 611, endPoint y: 304, distance: 82.0
click at [685, 340] on icon at bounding box center [684, 339] width 7 height 7
click at [263, 99] on span "2" at bounding box center [262, 96] width 14 height 14
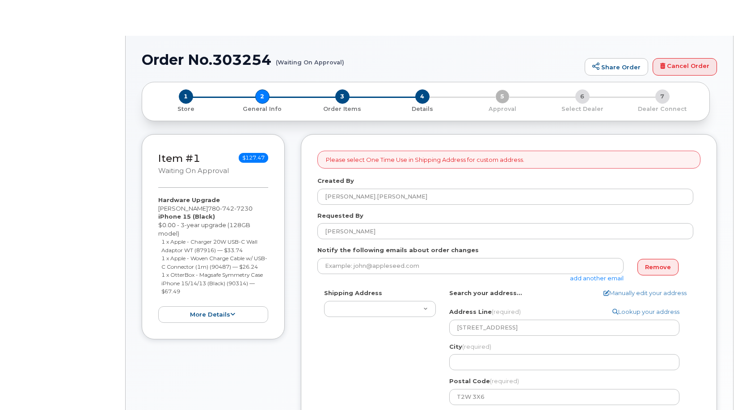
select select
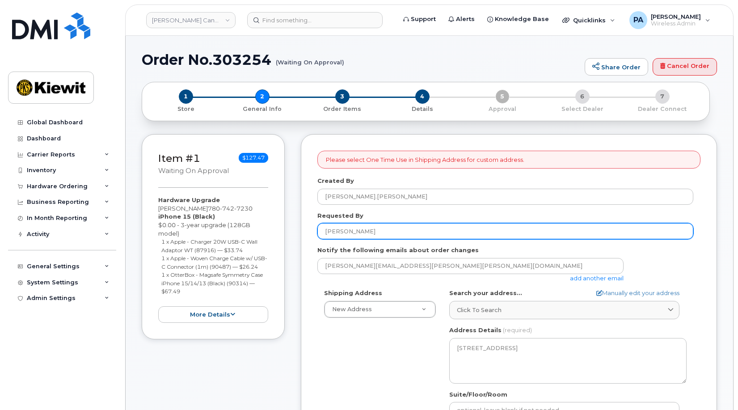
drag, startPoint x: 377, startPoint y: 228, endPoint x: 276, endPoint y: 221, distance: 101.8
click at [276, 221] on div "Item #1 Waiting On Approval $127.47 Hardware Upgrade Scott Gregory 780 742 7230…" at bounding box center [430, 388] width 576 height 509
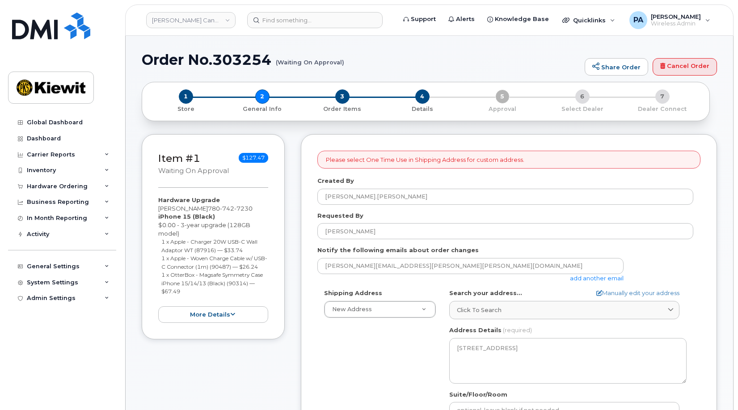
click at [251, 193] on div "Item #1 Waiting On Approval $127.47 Hardware Upgrade Scott Gregory 780 742 7230…" at bounding box center [430, 388] width 576 height 509
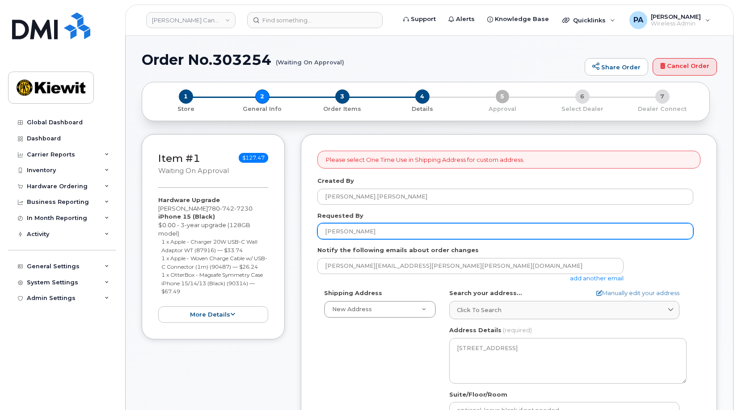
click at [388, 229] on input "[PERSON_NAME]" at bounding box center [506, 231] width 376 height 16
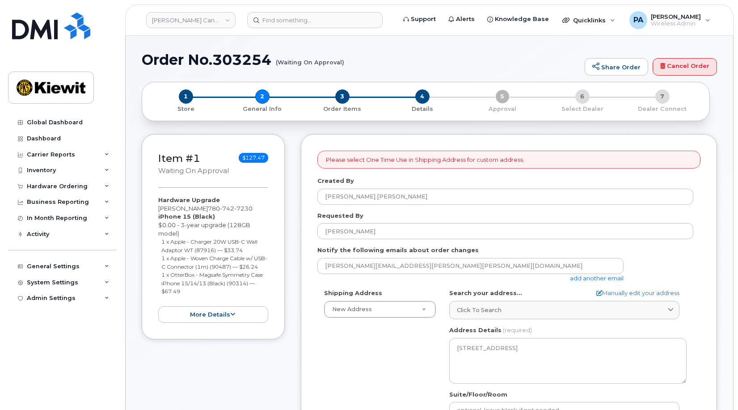
click at [505, 101] on div "1 Store 2 General Info 3 Order Items 4 Details 5 Approval 6 Select Dealer 7 Dea…" at bounding box center [425, 101] width 553 height 24
click at [425, 96] on span "4" at bounding box center [423, 96] width 14 height 14
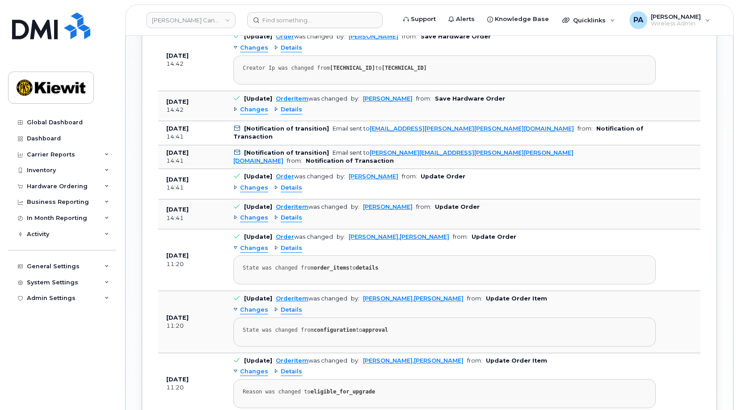
scroll to position [537, 0]
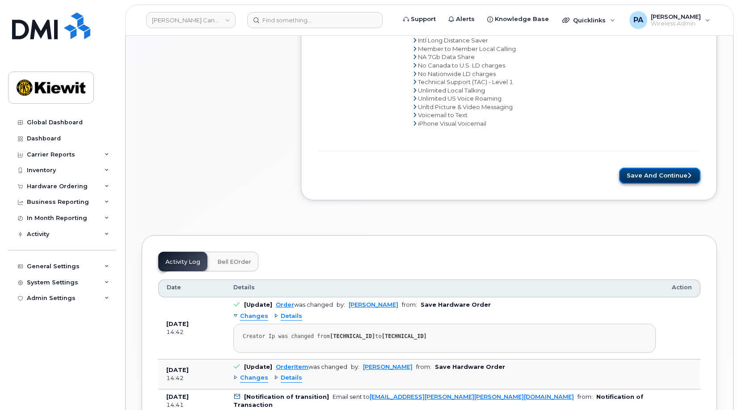
click at [654, 179] on button "Save and Continue" at bounding box center [659, 176] width 81 height 17
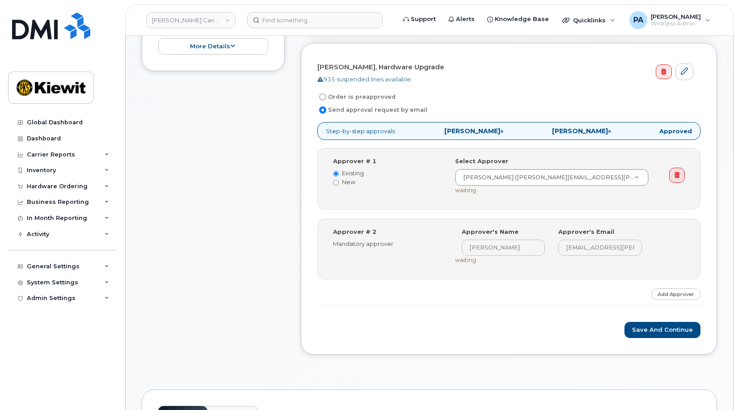
scroll to position [358, 0]
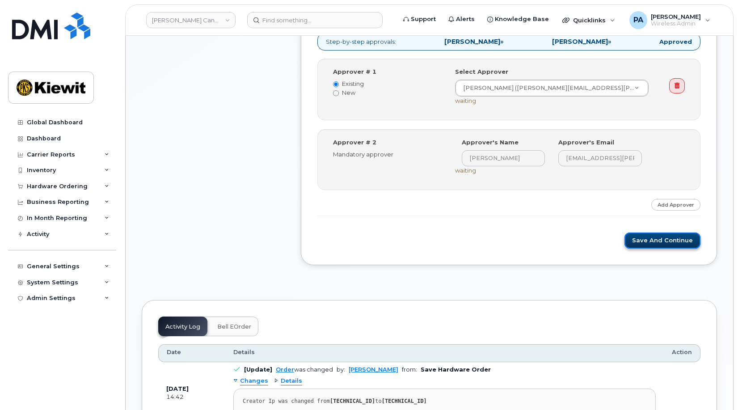
click at [657, 245] on button "Save and Continue" at bounding box center [663, 241] width 76 height 17
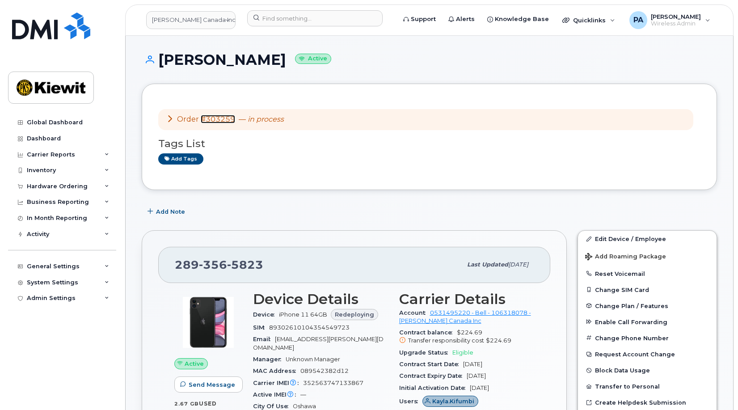
click at [224, 116] on link "#303259" at bounding box center [218, 119] width 34 height 8
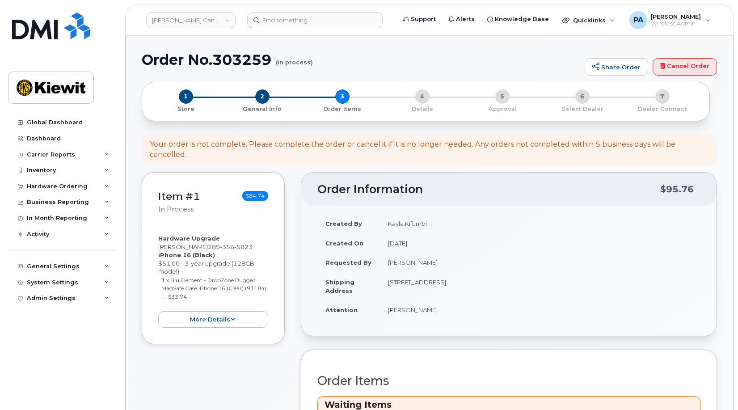
scroll to position [224, 0]
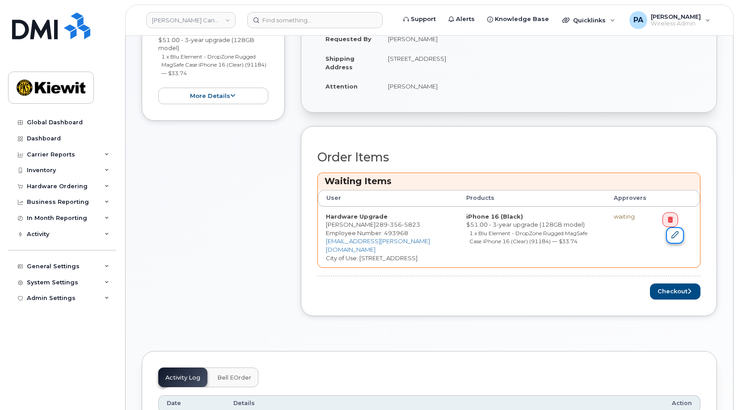
click at [674, 237] on icon at bounding box center [675, 234] width 7 height 7
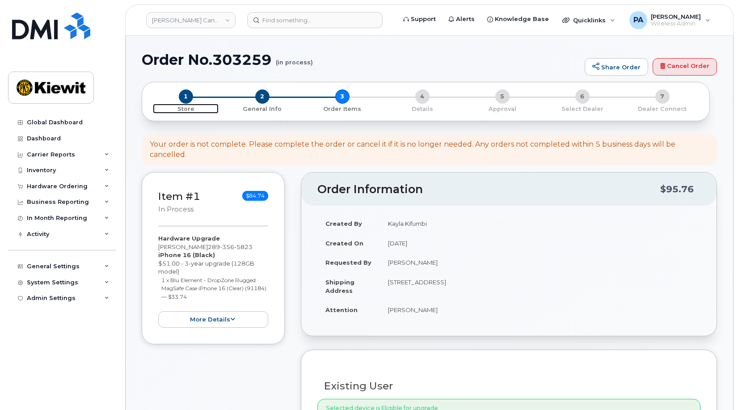
click at [188, 98] on span "1" at bounding box center [186, 96] width 14 height 14
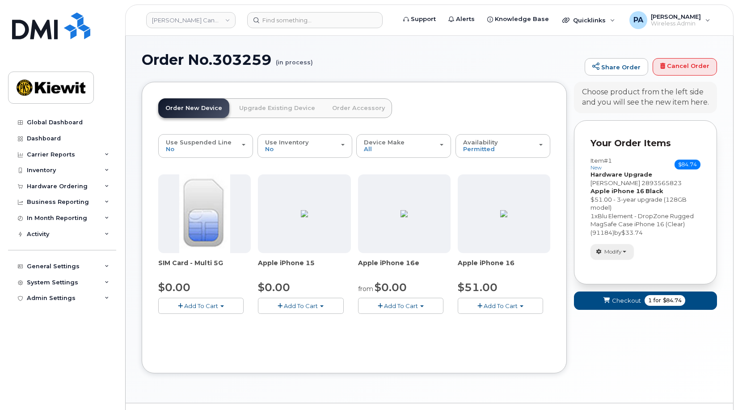
click at [619, 252] on span "Modify" at bounding box center [613, 252] width 17 height 8
click at [623, 267] on link "change" at bounding box center [633, 265] width 85 height 11
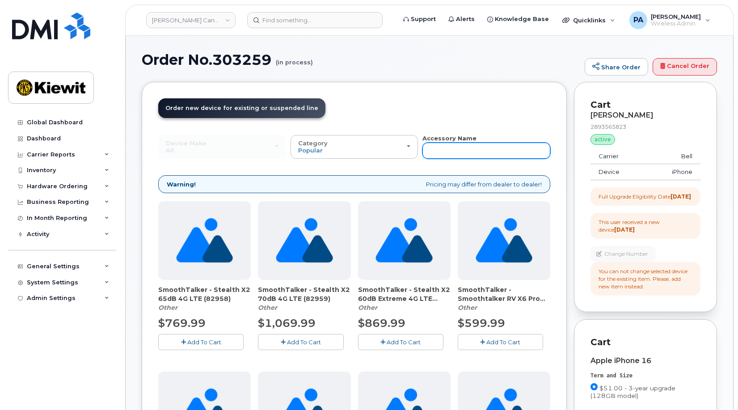
click at [471, 146] on input "text" at bounding box center [487, 151] width 128 height 16
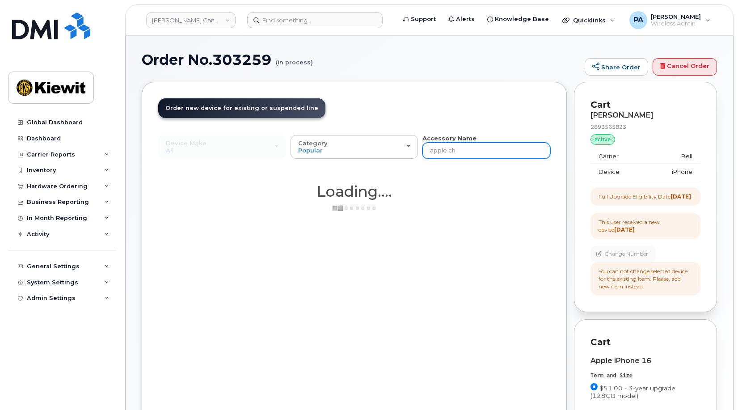
type input "apple cha"
click at [474, 154] on input "apple cha" at bounding box center [487, 151] width 128 height 16
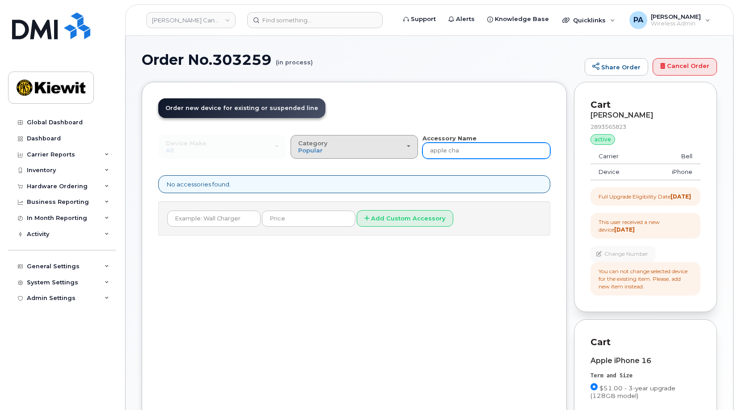
drag, startPoint x: 467, startPoint y: 148, endPoint x: 351, endPoint y: 150, distance: 116.3
click at [351, 150] on div "Device Make All Android Cell Phone HUB iPhone Modem Tablet All Android Cell Pho…" at bounding box center [354, 146] width 392 height 25
type input "charger"
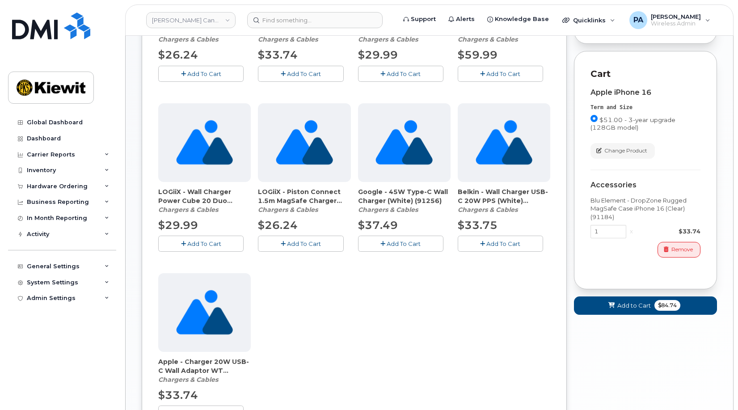
scroll to position [358, 0]
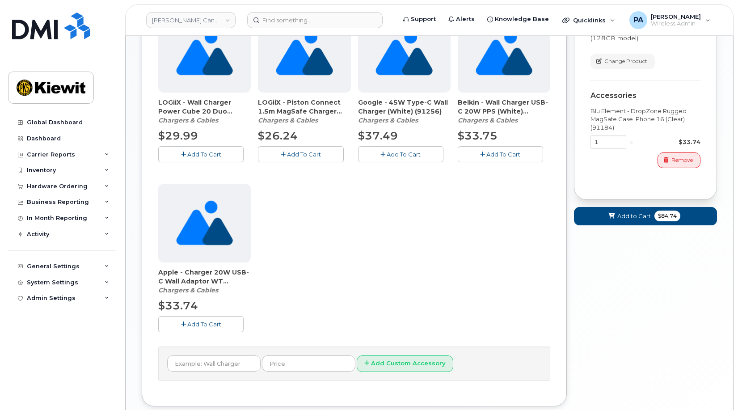
click at [218, 322] on span "Add To Cart" at bounding box center [204, 324] width 34 height 7
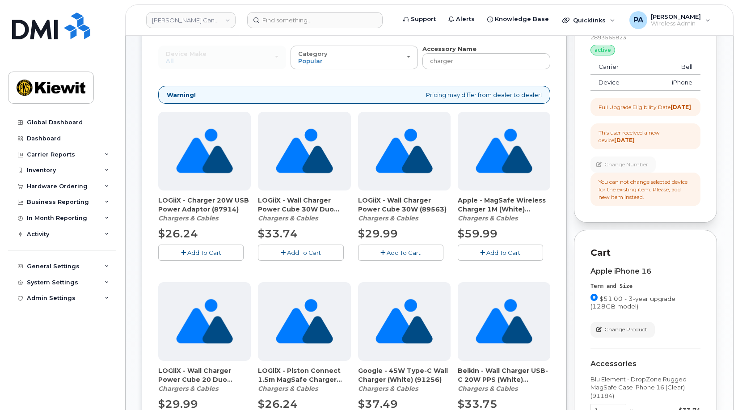
scroll to position [0, 0]
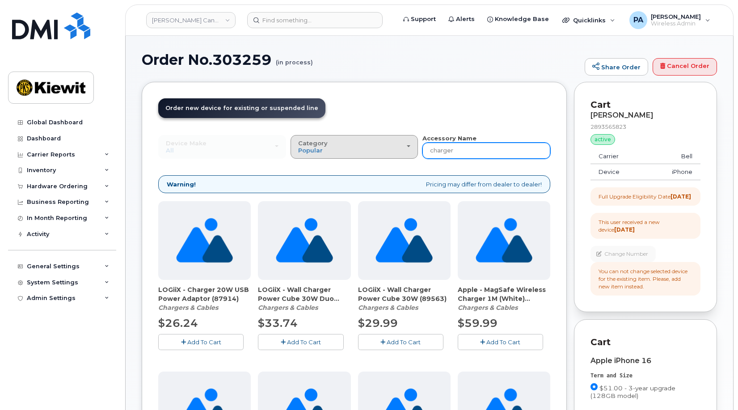
drag, startPoint x: 396, startPoint y: 148, endPoint x: 370, endPoint y: 148, distance: 26.4
click at [370, 148] on div "Device Make All Android Cell Phone HUB iPhone Modem Tablet All Android Cell Pho…" at bounding box center [354, 146] width 392 height 25
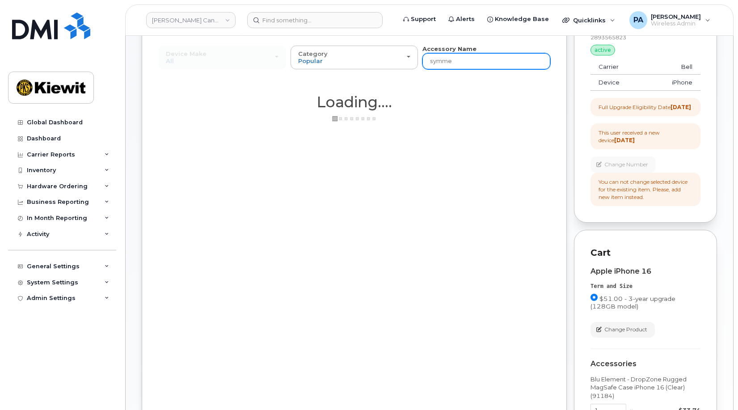
scroll to position [224, 0]
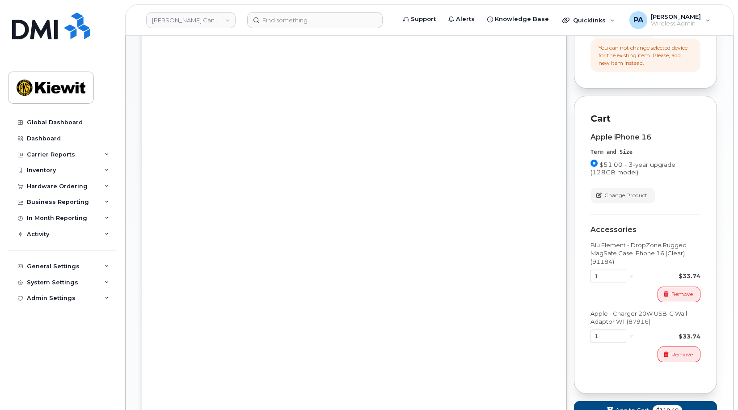
type input "symme"
click at [676, 298] on span "Remove" at bounding box center [682, 294] width 21 height 8
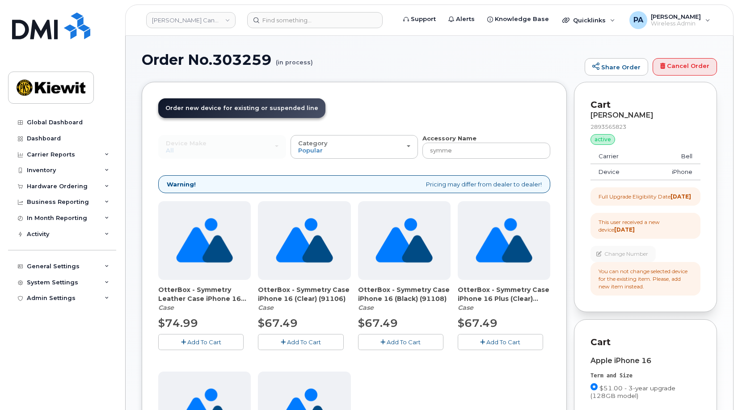
scroll to position [179, 0]
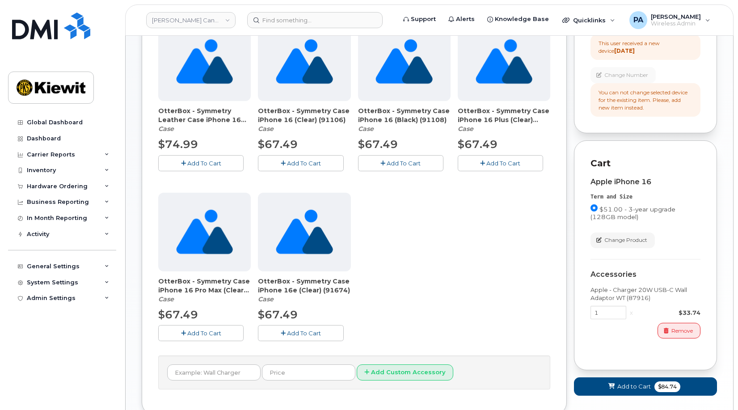
click at [400, 162] on span "Add To Cart" at bounding box center [404, 163] width 34 height 7
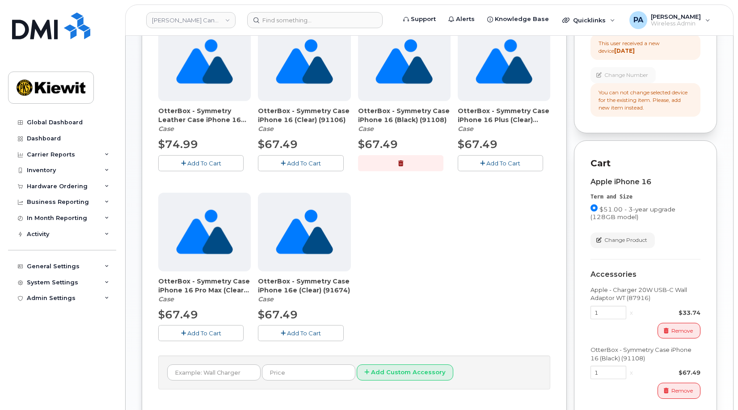
scroll to position [293, 0]
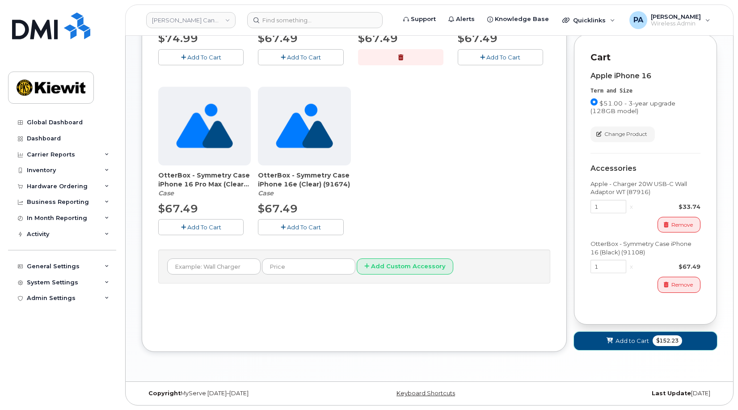
click at [652, 345] on button "Add to Cart $152.23" at bounding box center [645, 341] width 143 height 18
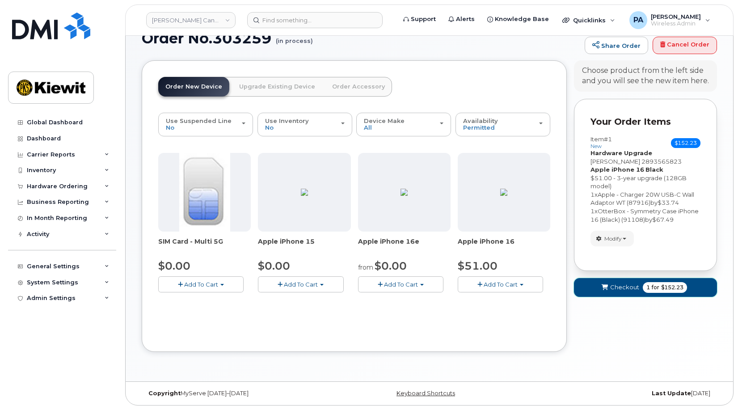
click at [626, 289] on span "Checkout" at bounding box center [625, 287] width 29 height 8
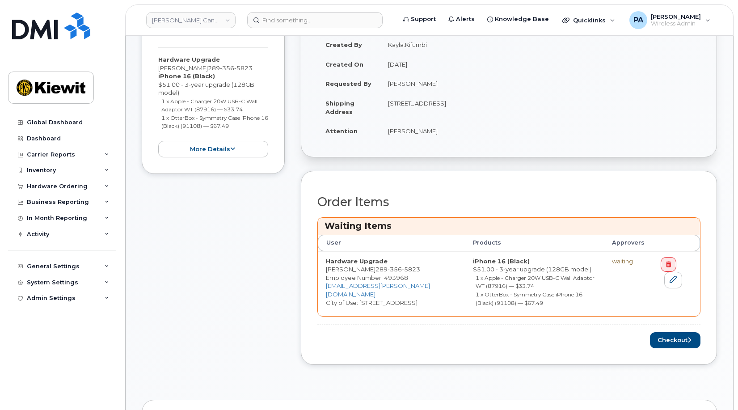
scroll to position [224, 0]
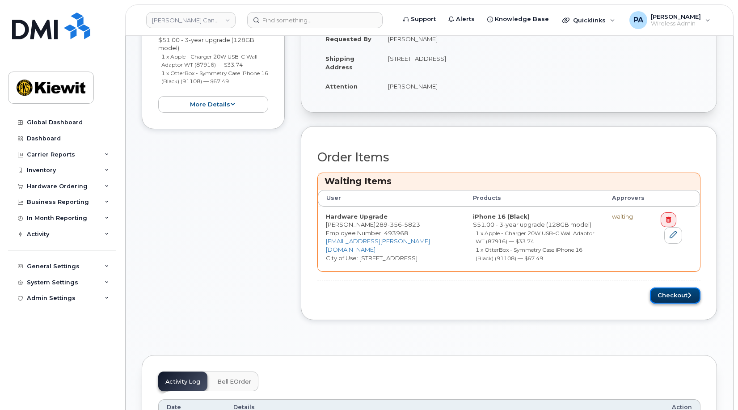
drag, startPoint x: 666, startPoint y: 293, endPoint x: 654, endPoint y: 293, distance: 12.1
click at [666, 293] on button "Checkout" at bounding box center [675, 296] width 51 height 17
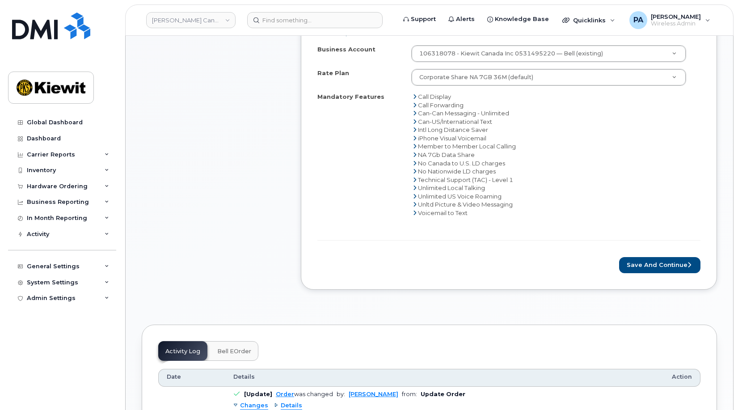
scroll to position [492, 0]
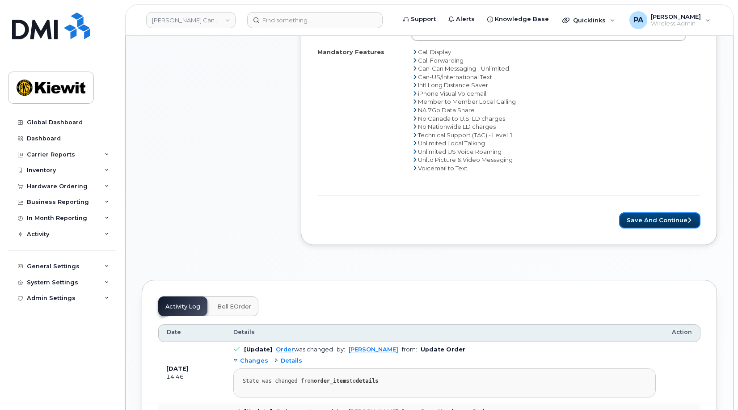
drag, startPoint x: 677, startPoint y: 218, endPoint x: 588, endPoint y: 165, distance: 103.7
click at [677, 218] on button "Save and Continue" at bounding box center [659, 220] width 81 height 17
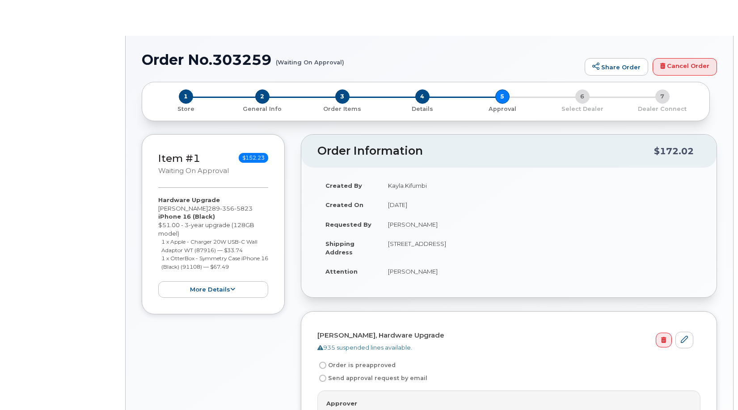
radio input "true"
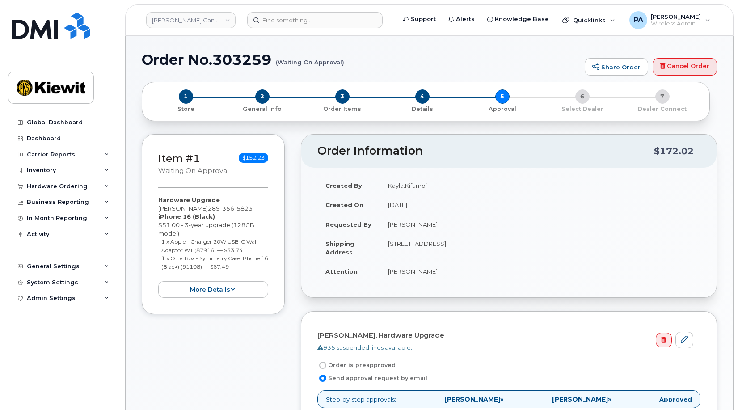
scroll to position [224, 0]
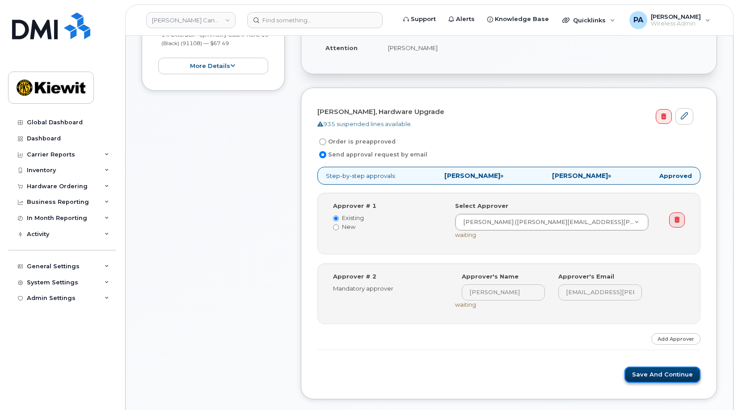
click at [643, 374] on button "Save and Continue" at bounding box center [663, 375] width 76 height 17
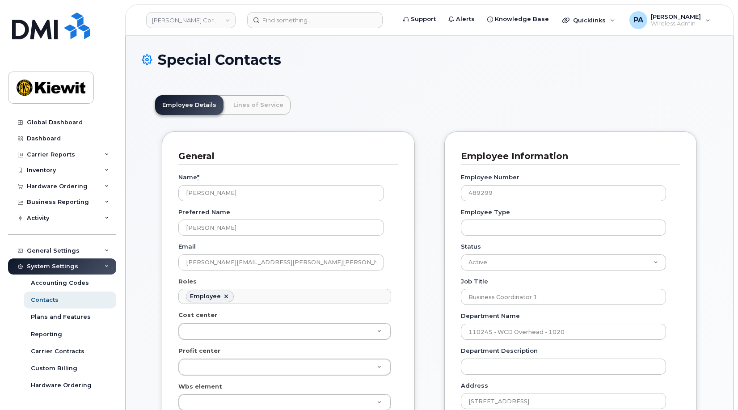
scroll to position [26, 0]
click at [264, 298] on ul "Employee" at bounding box center [285, 296] width 212 height 14
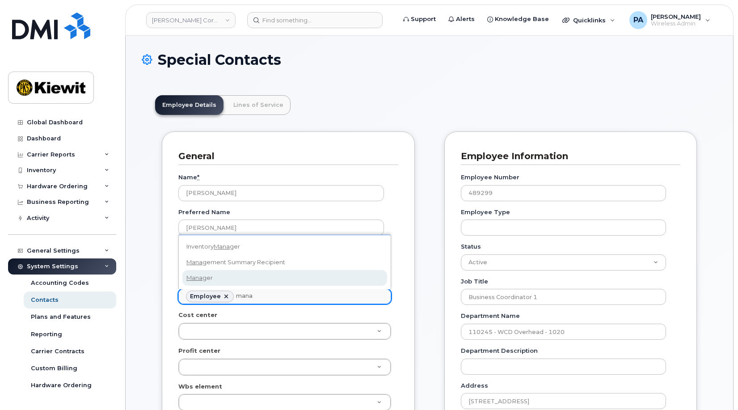
type input "mana"
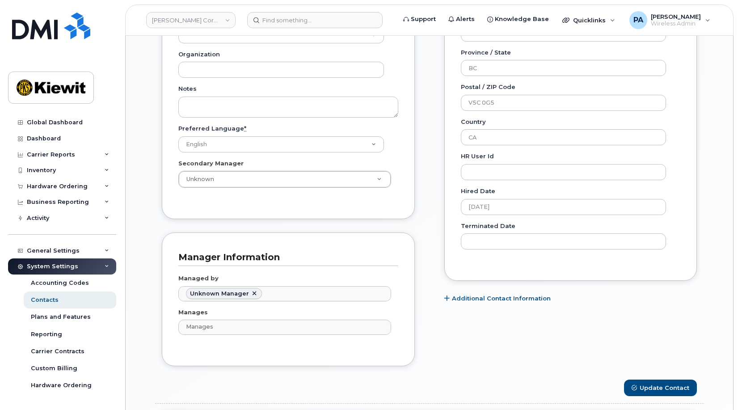
scroll to position [671, 0]
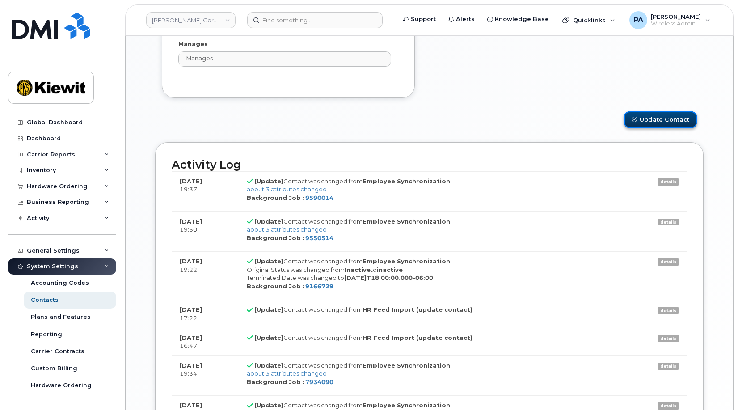
click at [649, 118] on button "Update Contact" at bounding box center [660, 119] width 73 height 17
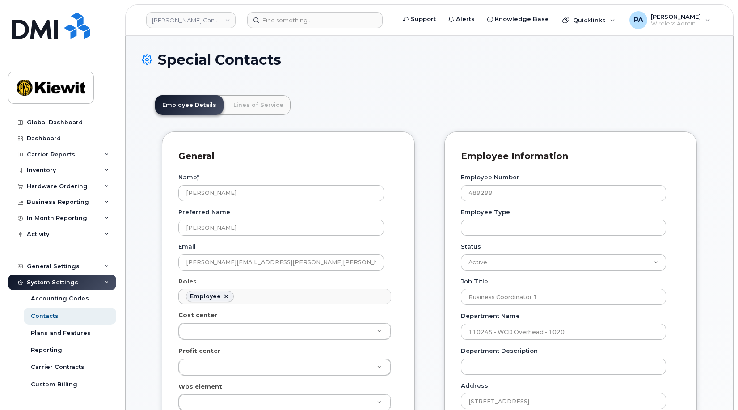
scroll to position [26, 0]
click at [260, 294] on ul "Employee" at bounding box center [285, 296] width 212 height 14
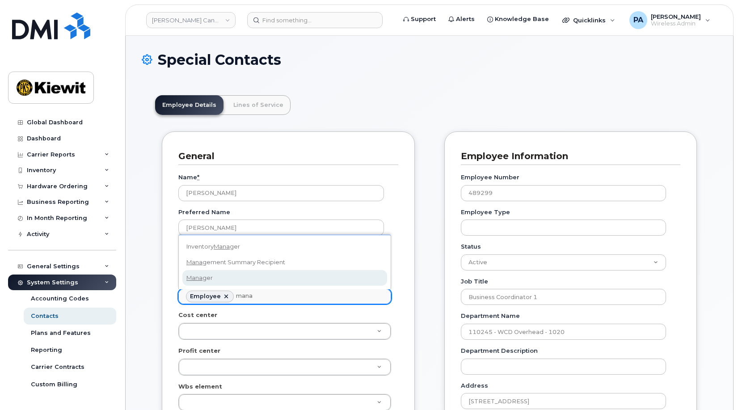
type input "mana"
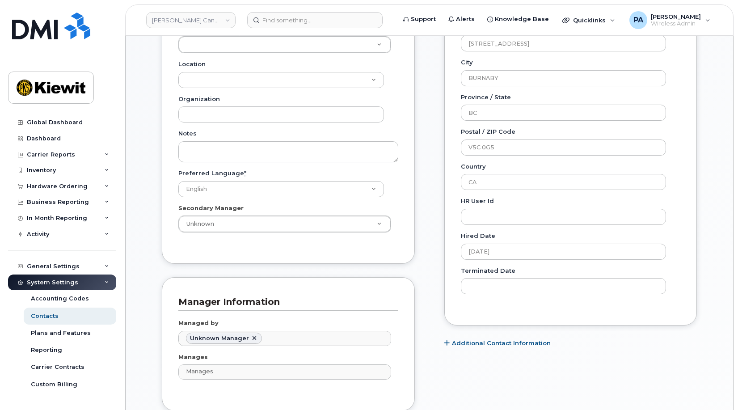
scroll to position [671, 0]
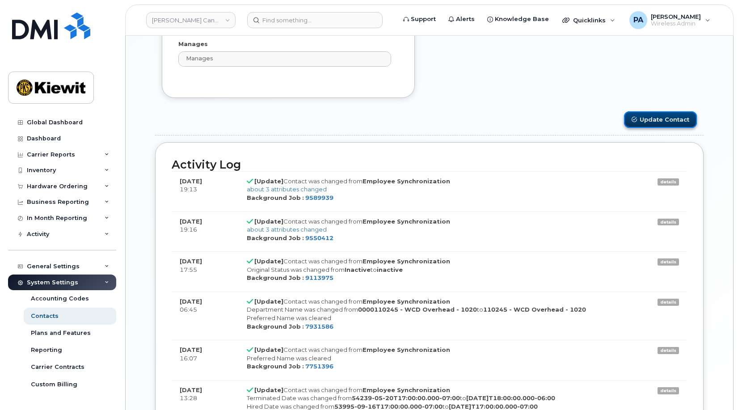
click at [644, 117] on button "Update Contact" at bounding box center [660, 119] width 73 height 17
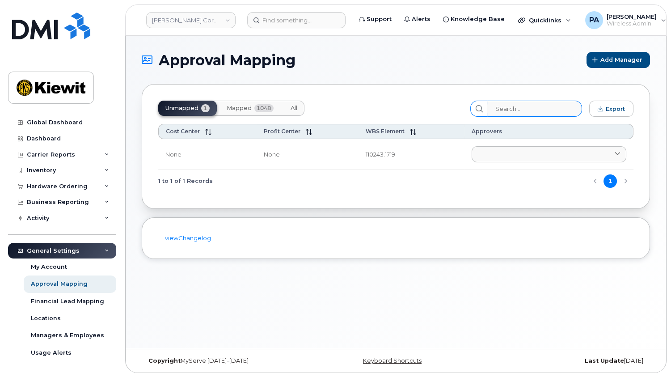
click at [296, 106] on span "All" at bounding box center [294, 108] width 7 height 7
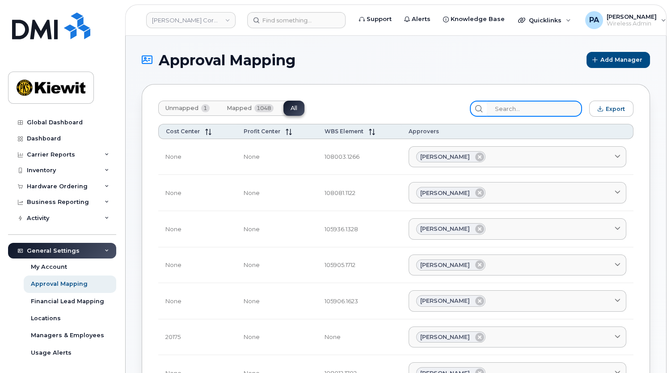
click at [520, 109] on input "search" at bounding box center [534, 109] width 95 height 16
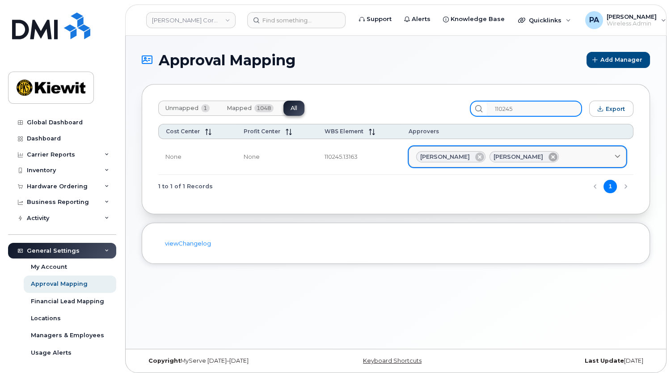
type input "110245"
click at [549, 156] on icon at bounding box center [553, 157] width 9 height 9
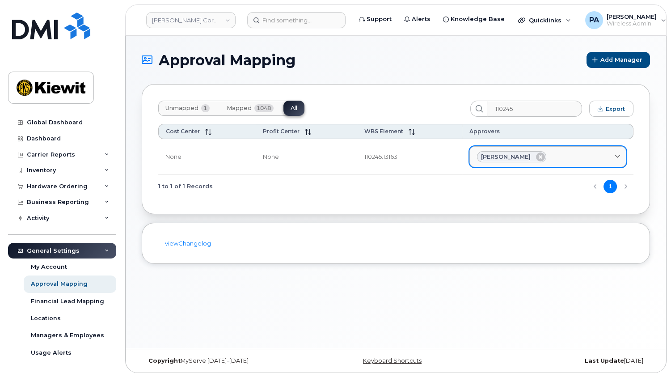
click at [564, 154] on div "Christopher Le" at bounding box center [548, 157] width 142 height 12
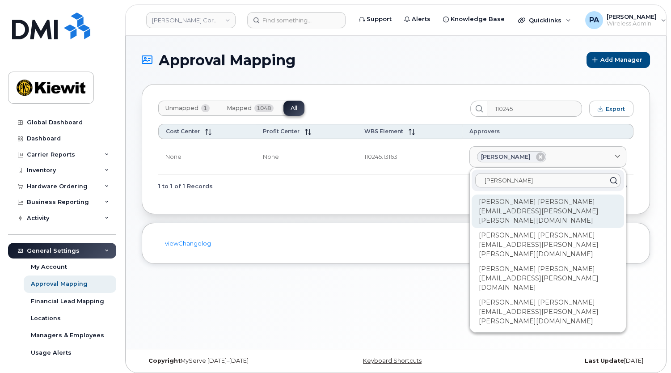
type input "paul"
click at [505, 201] on div "Paula Chapman PAULA.CHAPMAN@KIEWIT.COM" at bounding box center [548, 212] width 153 height 34
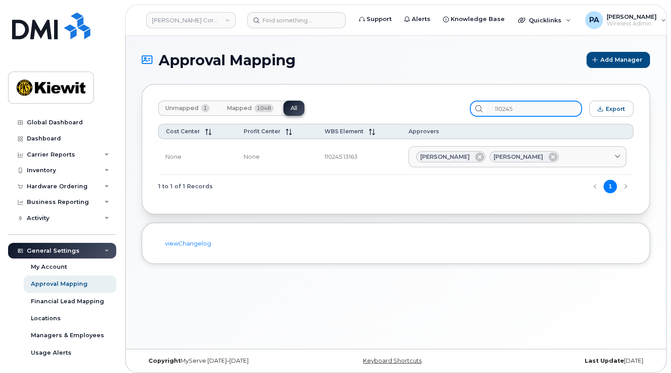
drag, startPoint x: 540, startPoint y: 106, endPoint x: 377, endPoint y: 92, distance: 163.5
click at [377, 92] on div "Unmapped 1 Mapped 1048 All 110245 Export Cost Center Profit Center WBS Element …" at bounding box center [396, 149] width 509 height 130
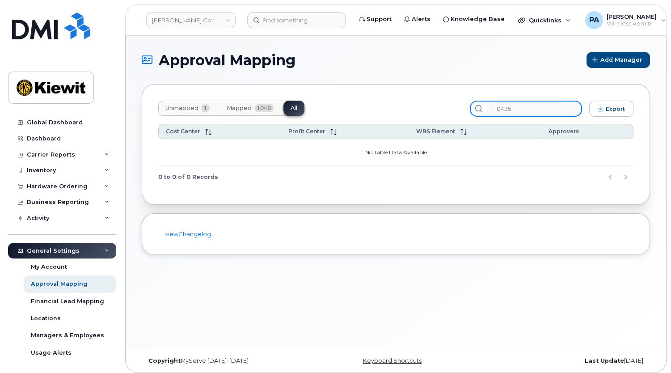
drag, startPoint x: 526, startPoint y: 105, endPoint x: 430, endPoint y: 93, distance: 96.8
click at [430, 93] on div "Unmapped 1 Mapped 1048 All 104351 Export Cost Center Profit Center WBS Element …" at bounding box center [396, 144] width 509 height 121
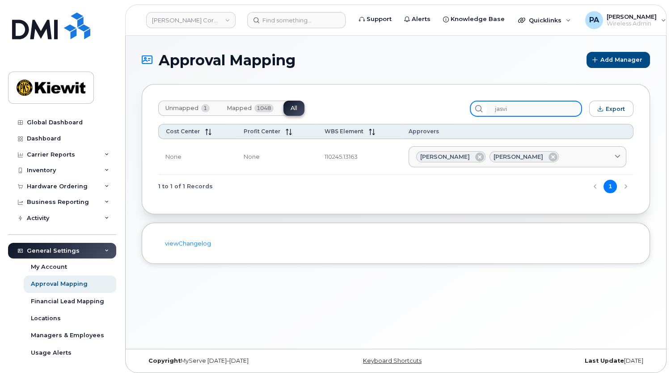
type input "jasvir"
drag, startPoint x: 550, startPoint y: 109, endPoint x: 405, endPoint y: 107, distance: 144.9
click at [407, 108] on div "Unmapped 1 Mapped 1048 All jasvir Export" at bounding box center [395, 109] width 475 height 16
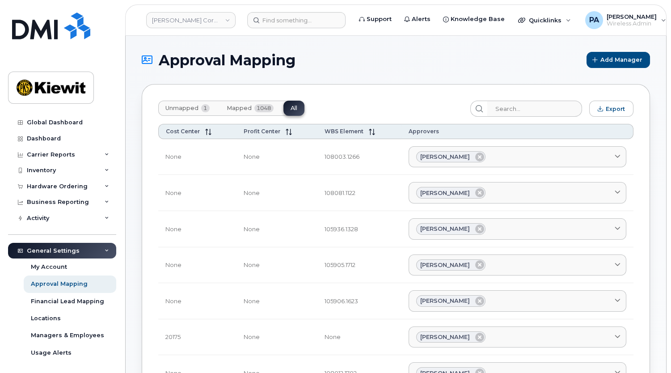
click at [182, 108] on span "Unmapped" at bounding box center [181, 108] width 33 height 7
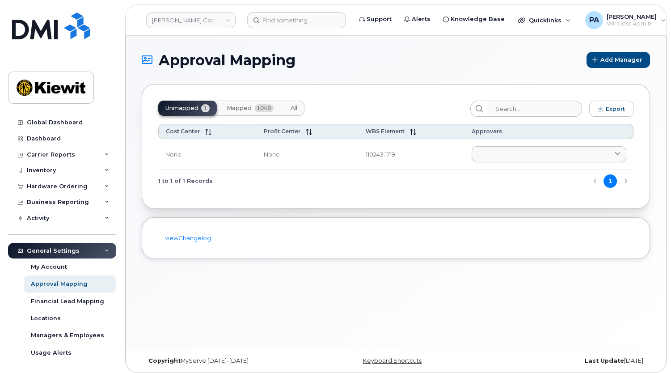
click at [294, 107] on span "All" at bounding box center [294, 108] width 7 height 7
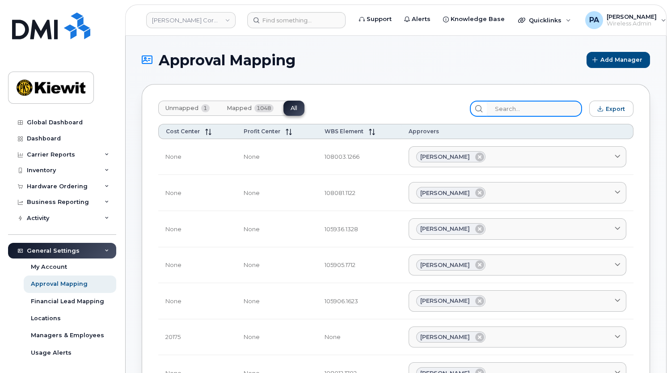
click at [556, 107] on input "search" at bounding box center [534, 109] width 95 height 16
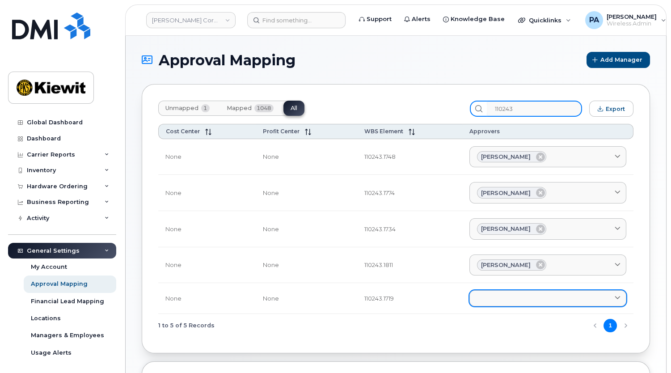
type input "110243"
click at [494, 297] on link at bounding box center [548, 298] width 157 height 16
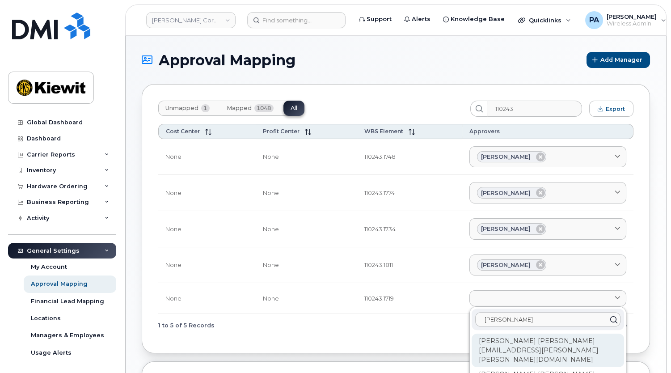
type input "jessica"
click at [505, 344] on div "Jessica Bussen JESSICA.BUSSEN@KIEWIT.COM" at bounding box center [548, 351] width 153 height 34
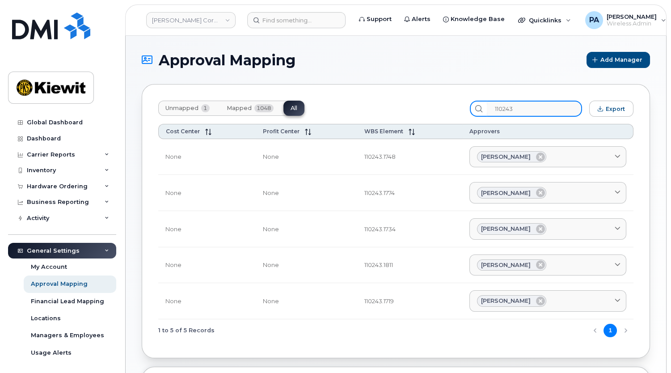
drag, startPoint x: 526, startPoint y: 110, endPoint x: 457, endPoint y: 93, distance: 71.4
click at [457, 93] on div "Unmapped 1 Mapped 1048 All 110243 Export Cost Center Profit Center WBS Element …" at bounding box center [396, 221] width 509 height 274
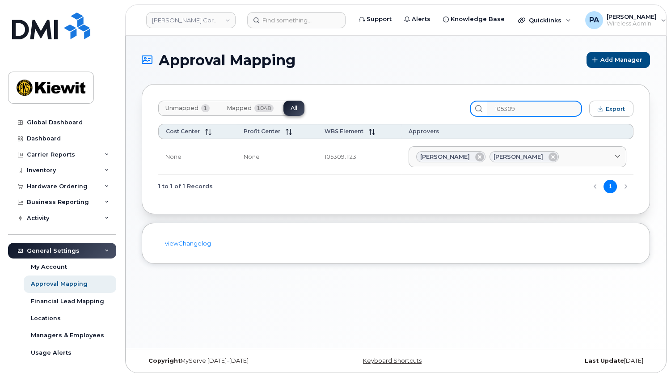
type input "105309"
click at [182, 107] on span "Unmapped" at bounding box center [181, 108] width 33 height 7
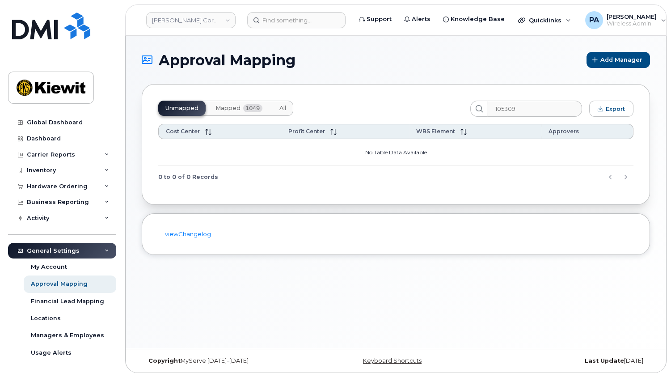
click at [280, 107] on span "All" at bounding box center [283, 108] width 7 height 7
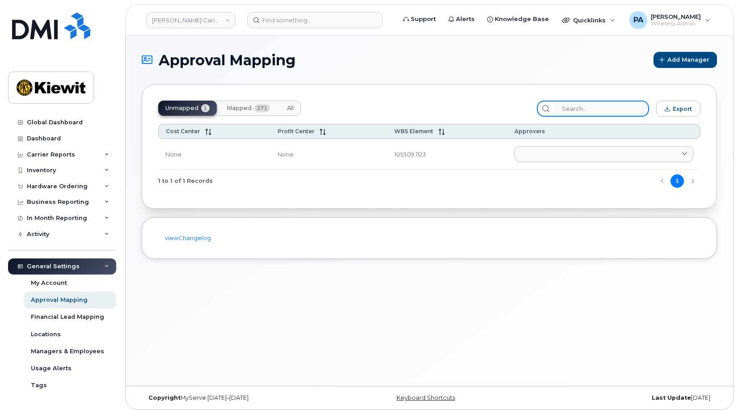
click at [607, 105] on input "search" at bounding box center [601, 109] width 95 height 16
click at [608, 110] on input "search" at bounding box center [601, 109] width 95 height 16
type input "105309"
click at [292, 106] on span "All" at bounding box center [290, 108] width 7 height 7
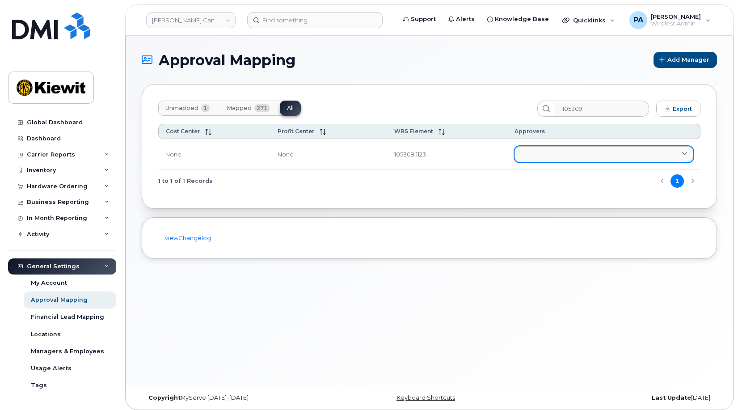
click at [551, 152] on link at bounding box center [604, 154] width 179 height 16
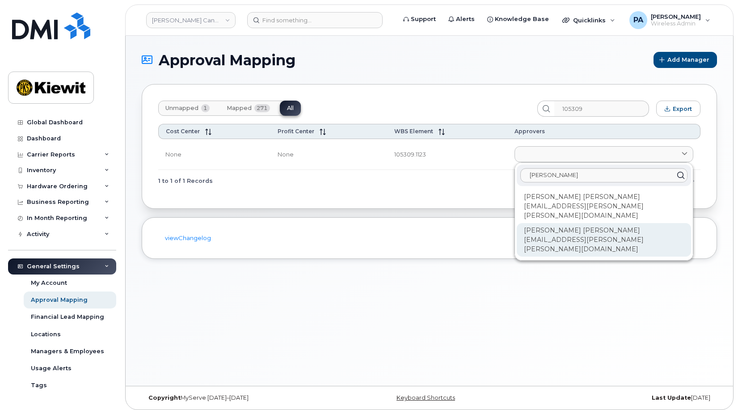
click at [571, 223] on div "[PERSON_NAME] [PERSON_NAME][EMAIL_ADDRESS][PERSON_NAME][PERSON_NAME][DOMAIN_NAM…" at bounding box center [604, 240] width 174 height 34
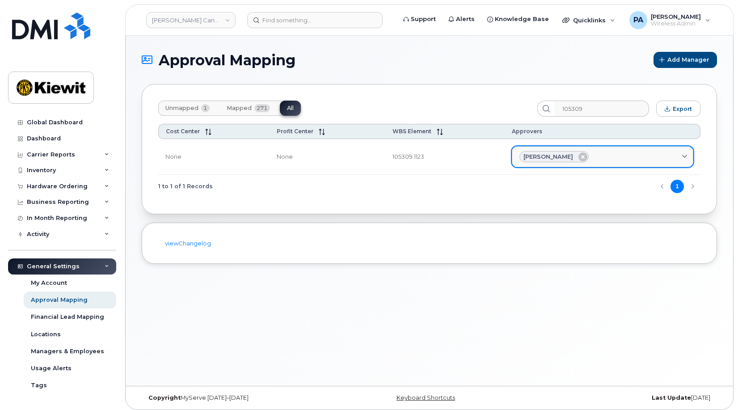
click at [615, 156] on div "[PERSON_NAME]" at bounding box center [603, 157] width 166 height 12
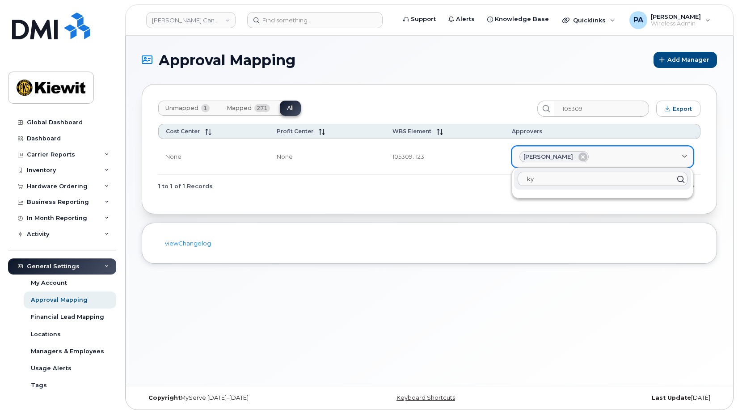
type input "k"
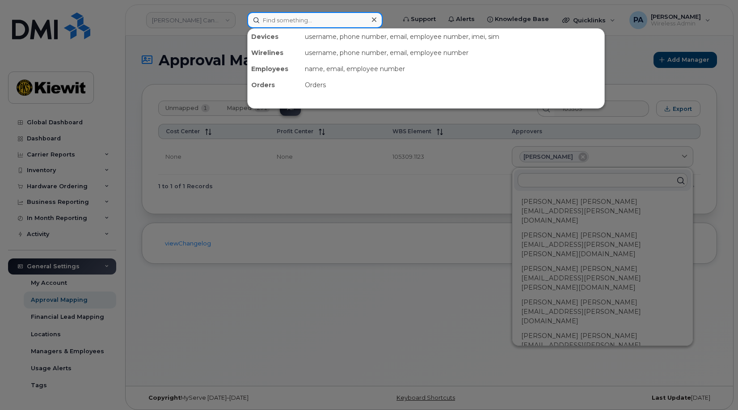
click at [271, 17] on input at bounding box center [315, 20] width 136 height 16
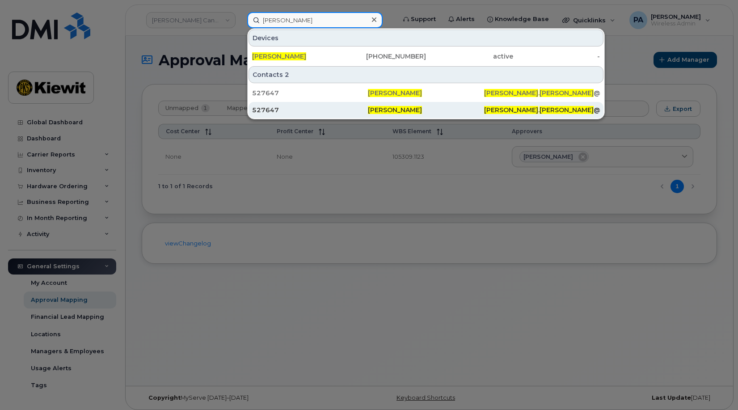
type input "kyle simpson"
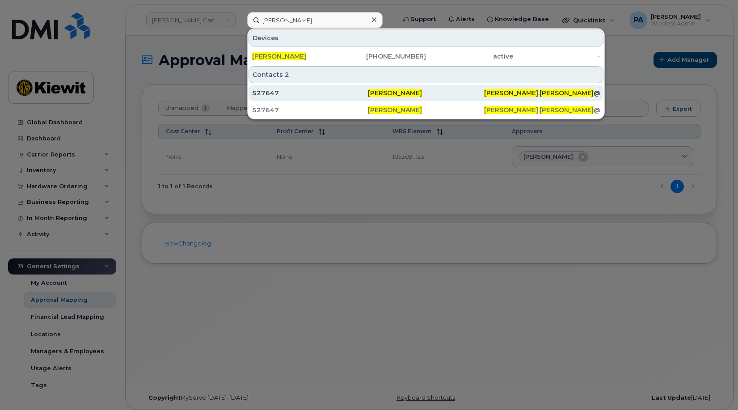
drag, startPoint x: 271, startPoint y: 111, endPoint x: 271, endPoint y: 91, distance: 20.6
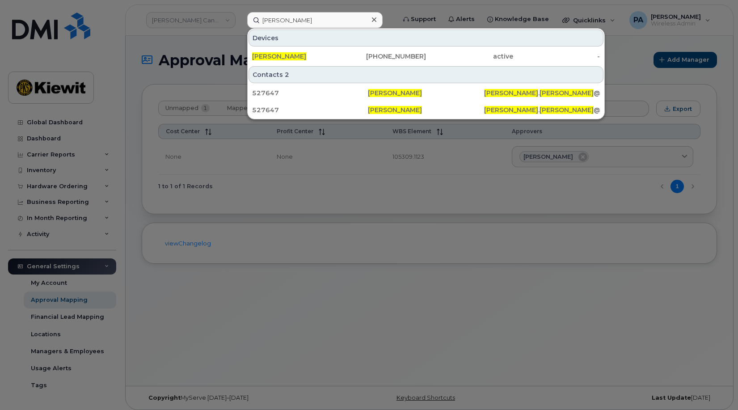
click at [284, 224] on div at bounding box center [369, 205] width 738 height 410
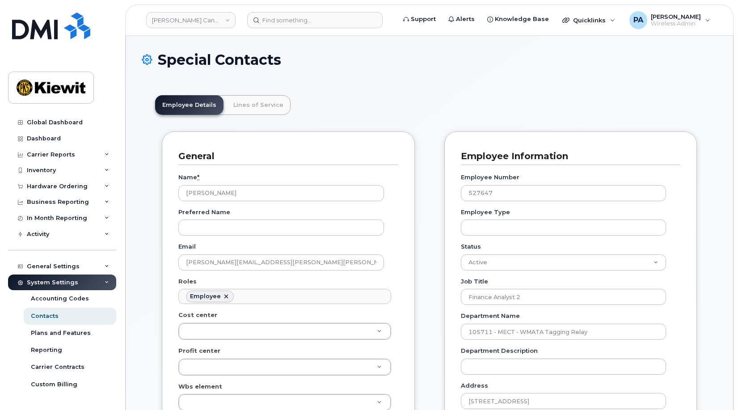
scroll to position [26, 0]
click at [283, 296] on ul "Employee" at bounding box center [285, 296] width 212 height 14
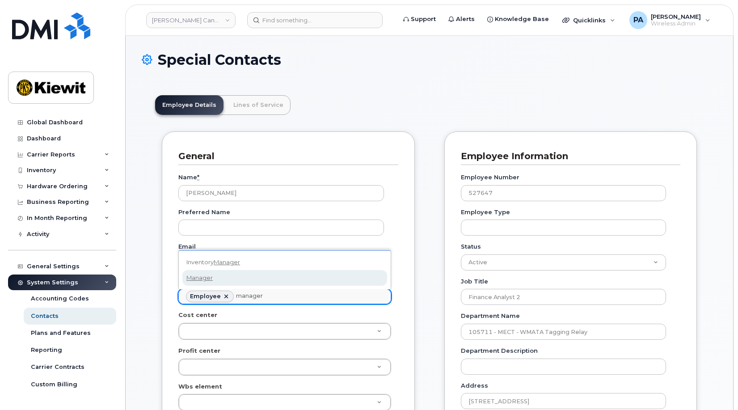
type input "manager"
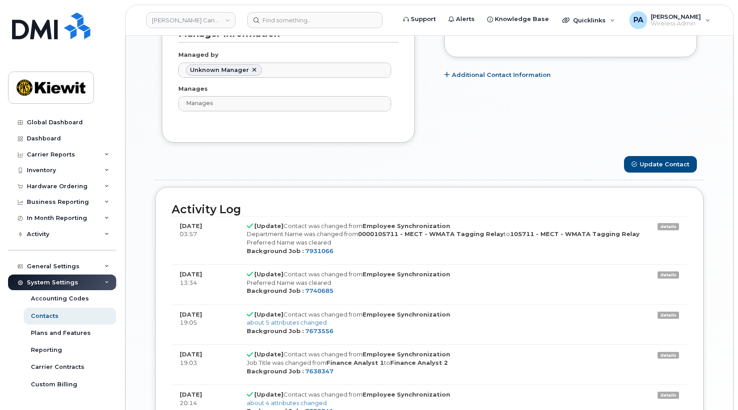
scroll to position [716, 0]
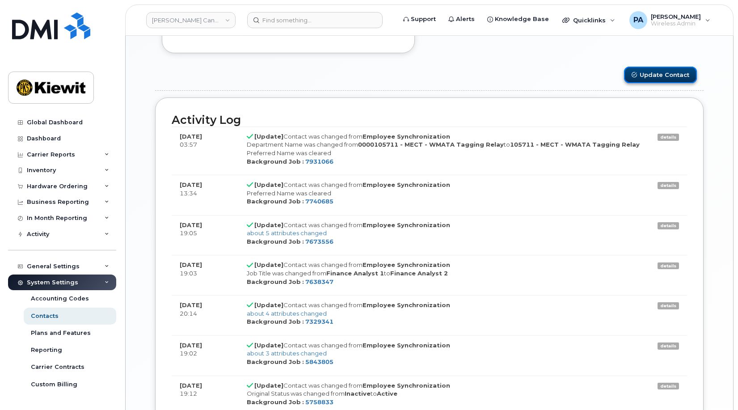
click at [670, 72] on button "Update Contact" at bounding box center [660, 75] width 73 height 17
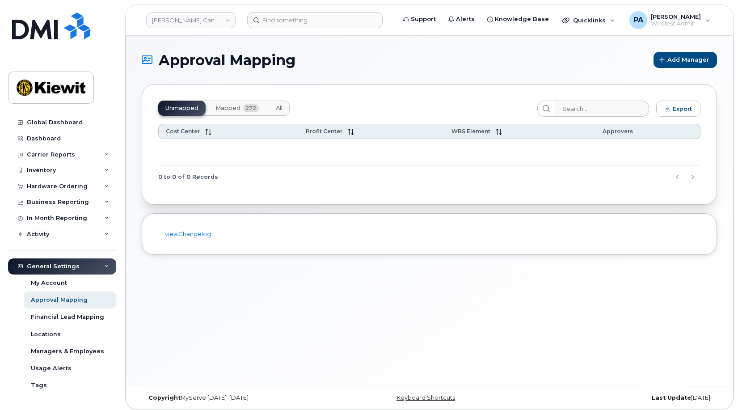
click at [280, 107] on span "All" at bounding box center [279, 108] width 7 height 7
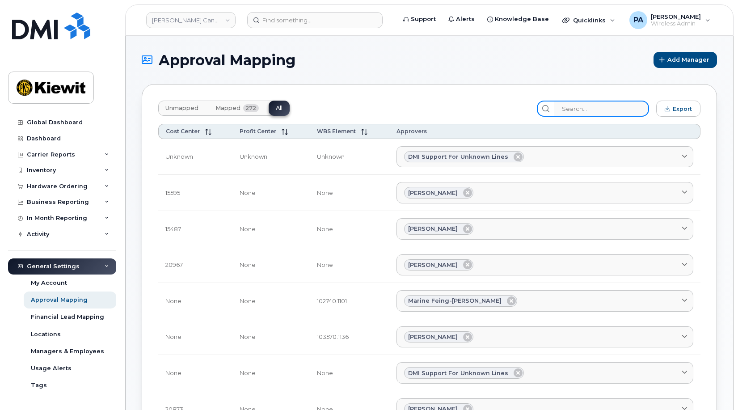
click at [588, 109] on input "search" at bounding box center [601, 109] width 95 height 16
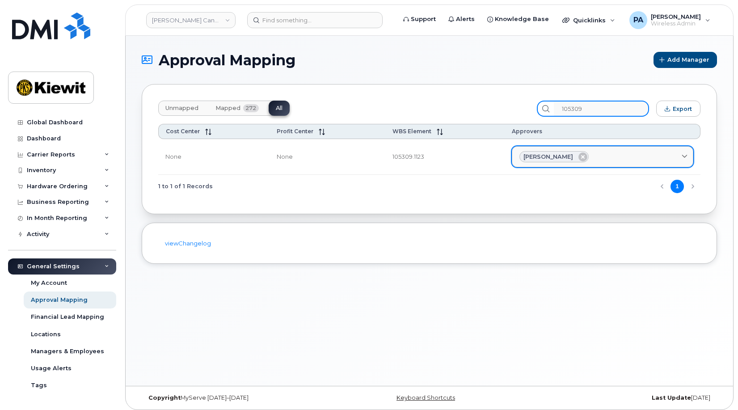
type input "105309"
click at [656, 163] on link "[PERSON_NAME]" at bounding box center [603, 156] width 182 height 21
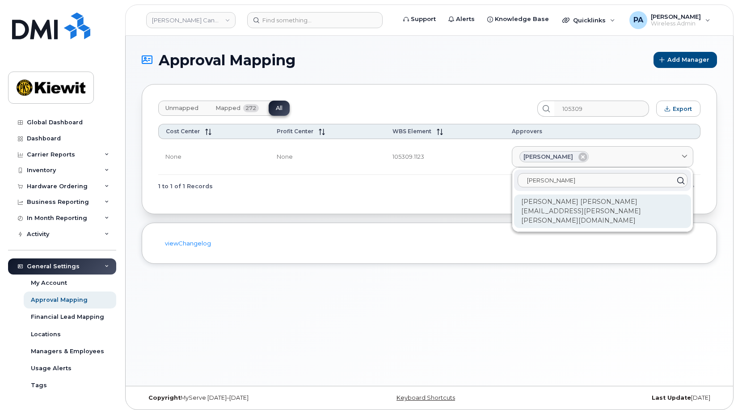
type input "[PERSON_NAME]"
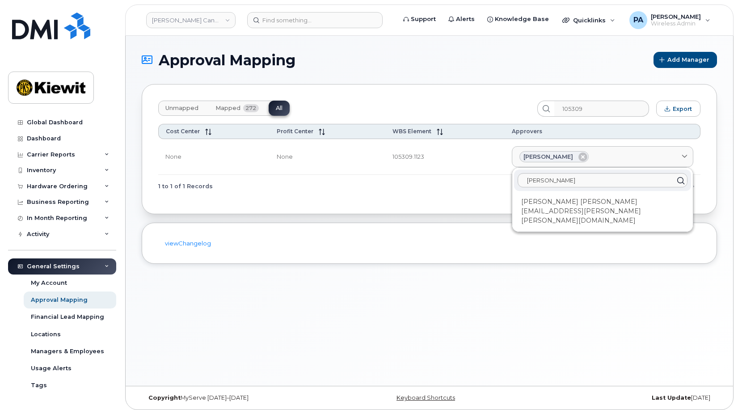
click at [633, 203] on div "[PERSON_NAME] [PERSON_NAME][EMAIL_ADDRESS][PERSON_NAME][PERSON_NAME][DOMAIN_NAM…" at bounding box center [602, 212] width 177 height 34
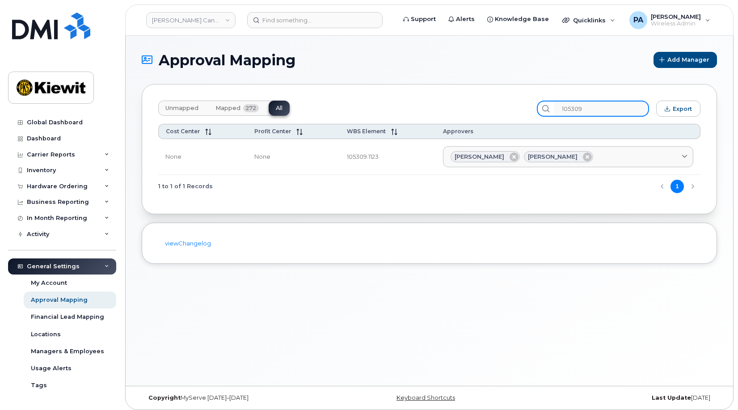
click at [601, 110] on input "105309" at bounding box center [601, 109] width 95 height 16
drag, startPoint x: 567, startPoint y: 112, endPoint x: 476, endPoint y: 119, distance: 90.6
click at [476, 119] on div "Unmapped Mapped 272 All 105309 Export Cost Center Profit Center WBS Element App…" at bounding box center [430, 149] width 576 height 130
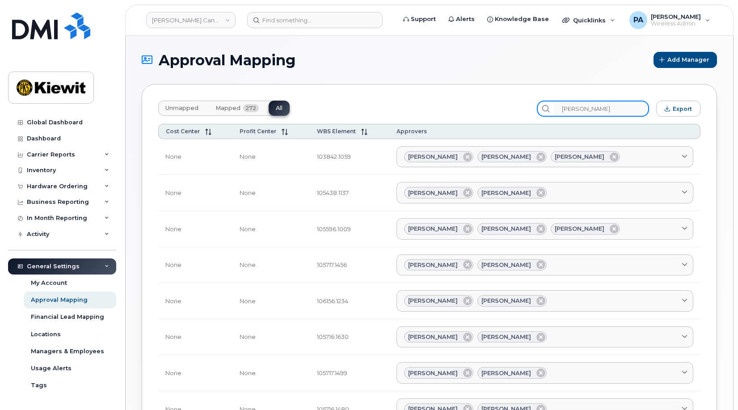
type input "[PERSON_NAME]"
